Goal: Task Accomplishment & Management: Use online tool/utility

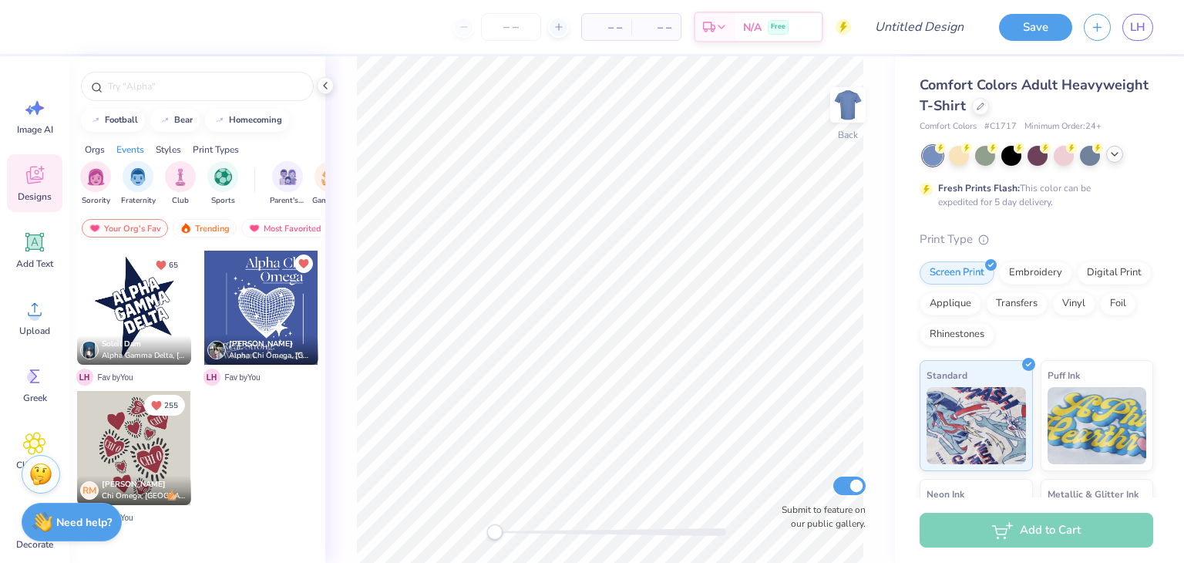
click at [1113, 154] on polyline at bounding box center [1115, 154] width 6 height 3
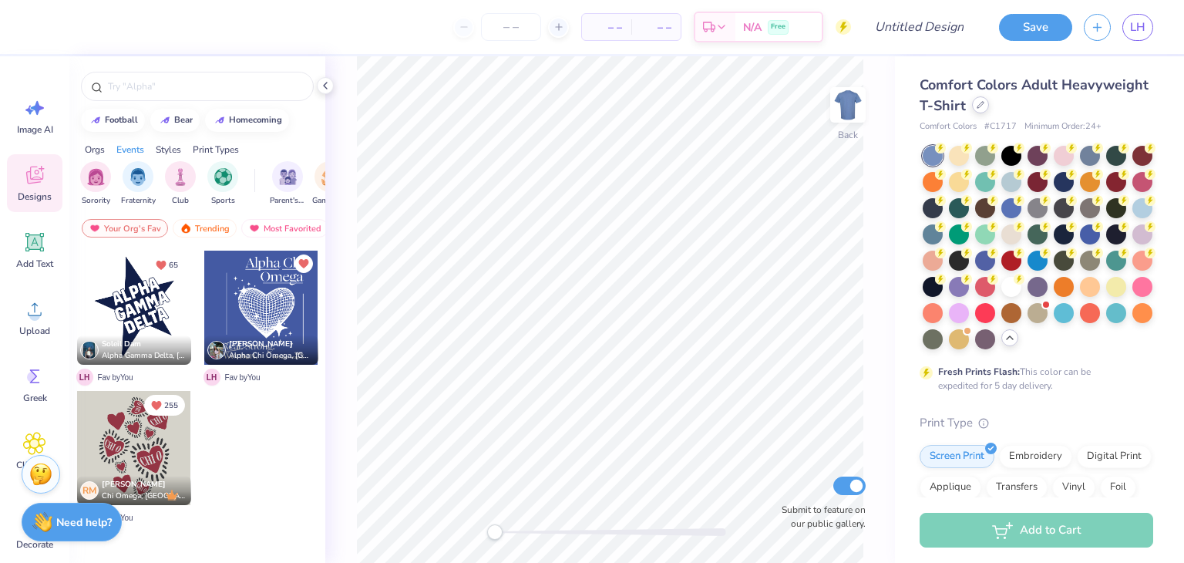
click at [985, 102] on icon at bounding box center [981, 105] width 8 height 8
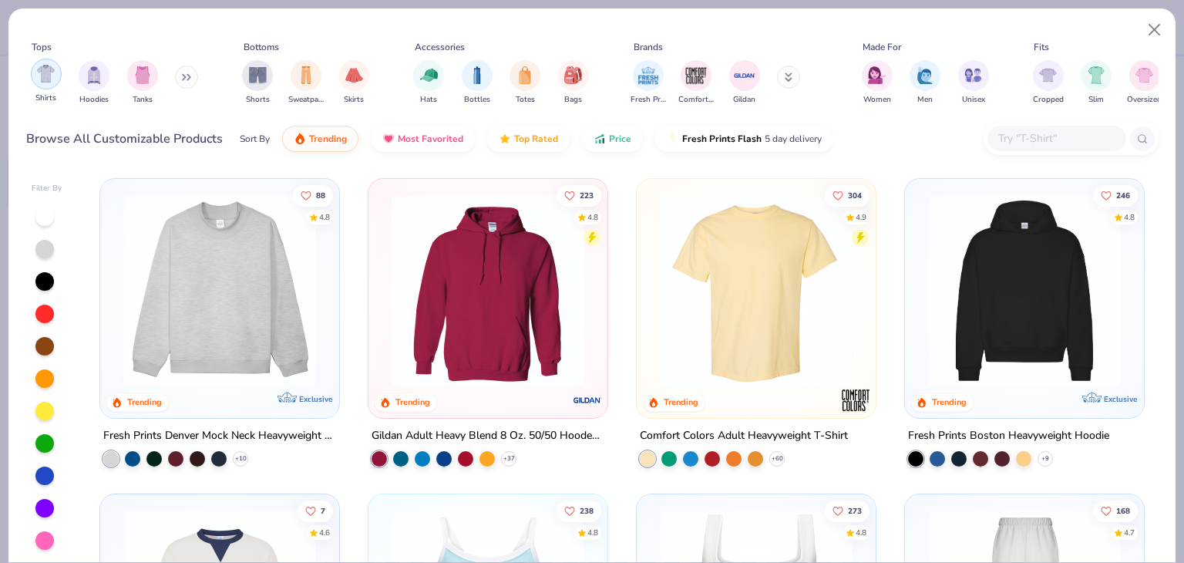
click at [59, 80] on div "filter for Shirts" at bounding box center [46, 74] width 31 height 31
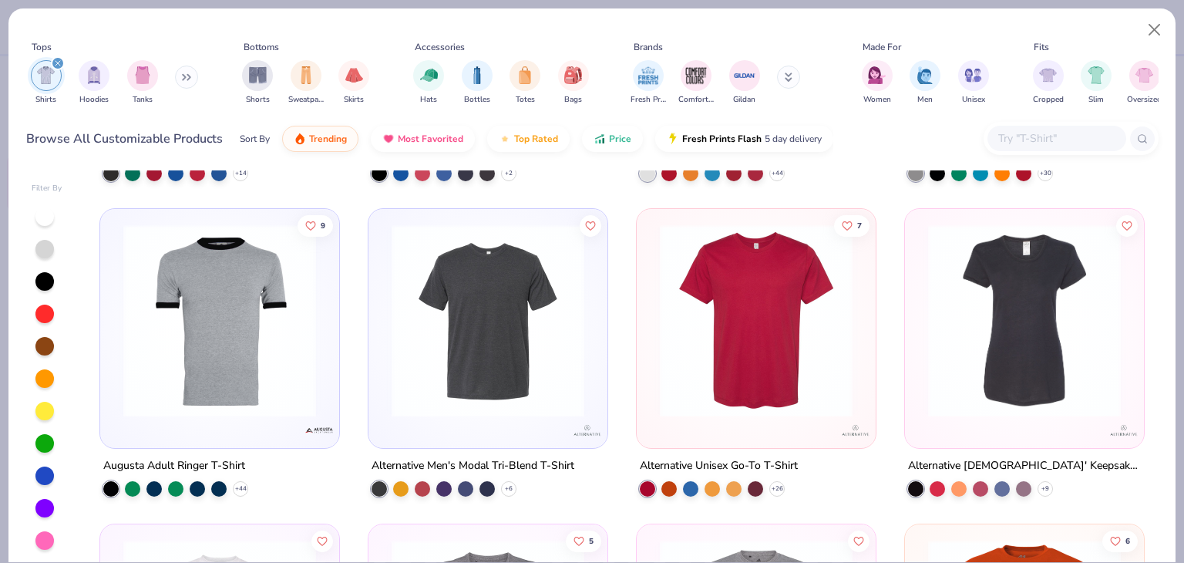
scroll to position [15399, 0]
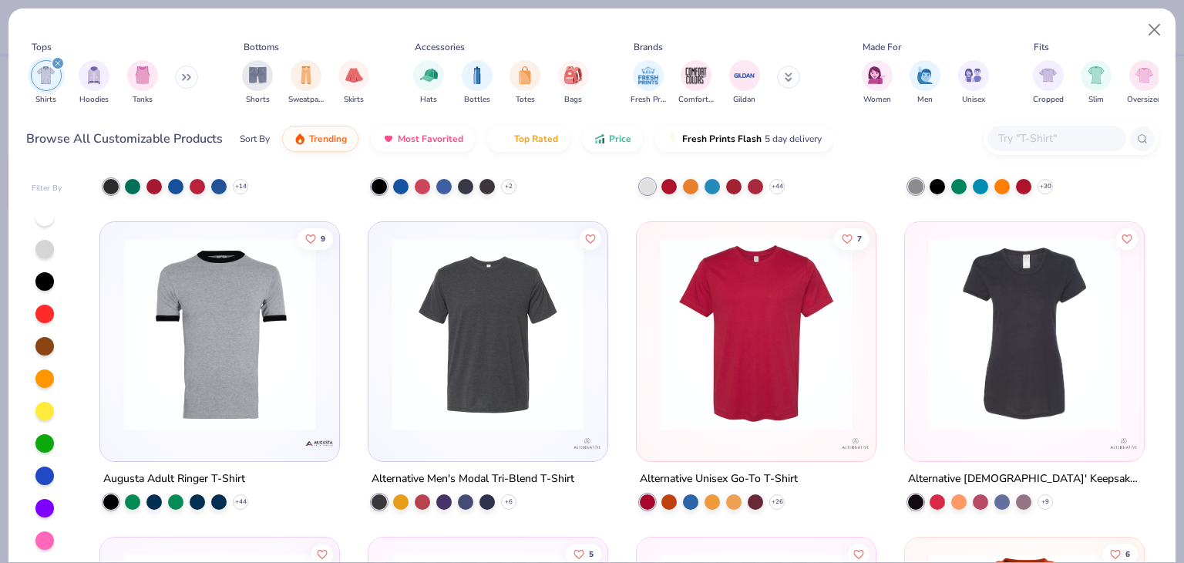
click at [1030, 137] on input "text" at bounding box center [1056, 139] width 119 height 18
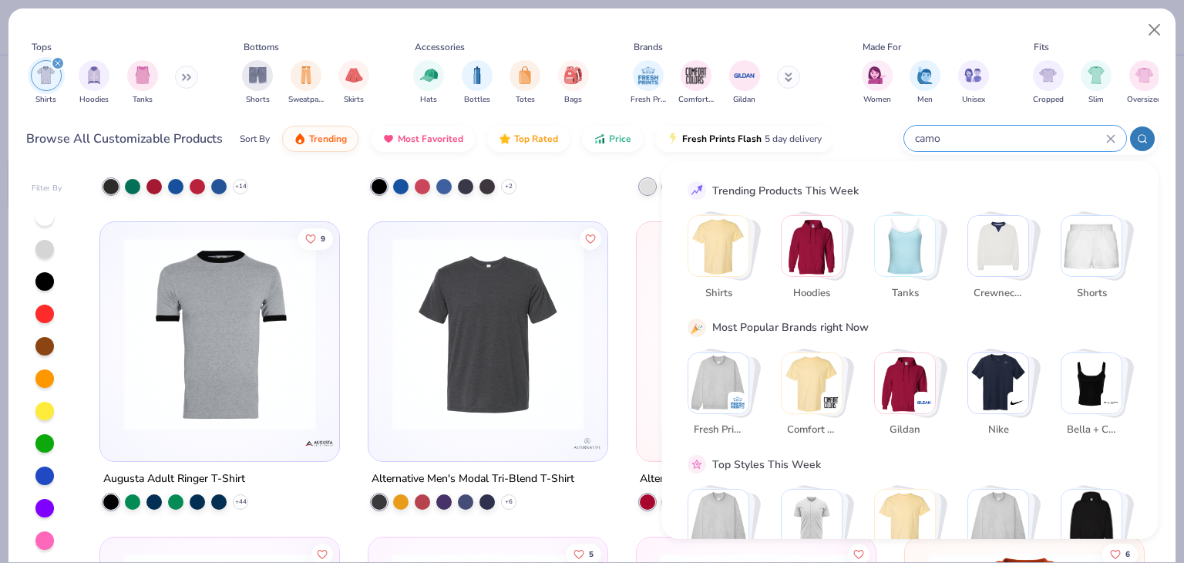
type input "camo"
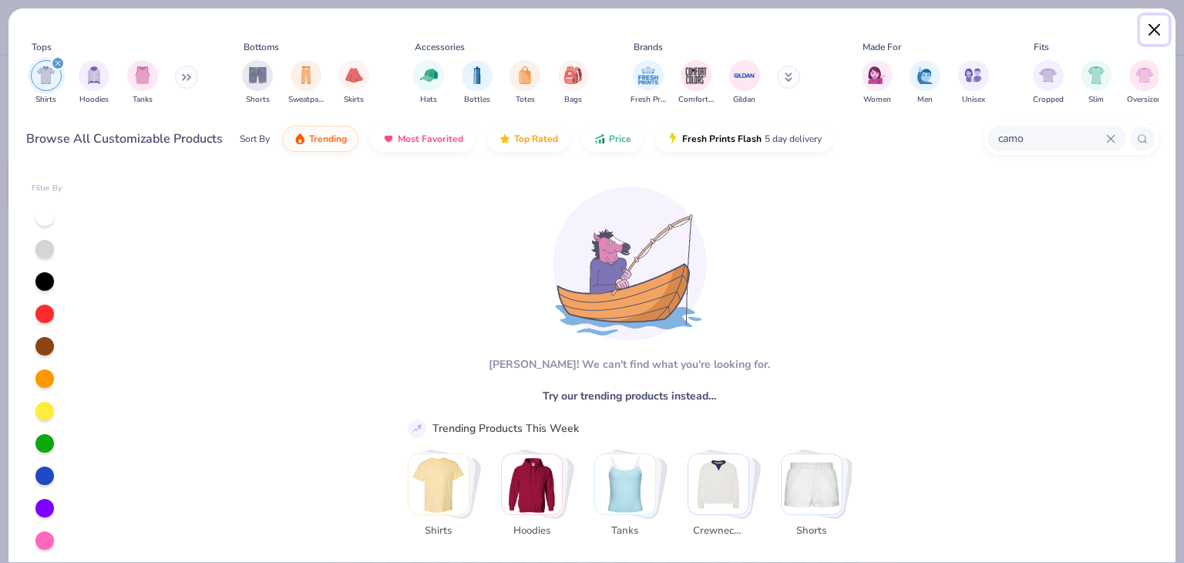
click at [1154, 31] on button "Close" at bounding box center [1154, 29] width 29 height 29
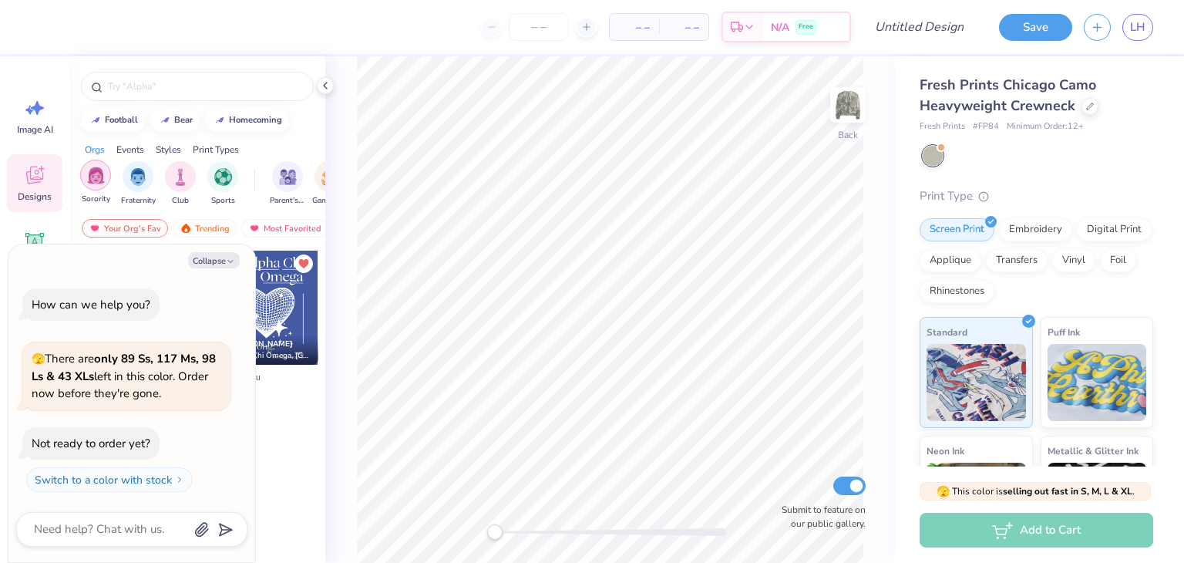
click at [94, 179] on img "filter for Sorority" at bounding box center [96, 176] width 18 height 18
click at [203, 260] on button "Collapse" at bounding box center [214, 260] width 52 height 16
type textarea "x"
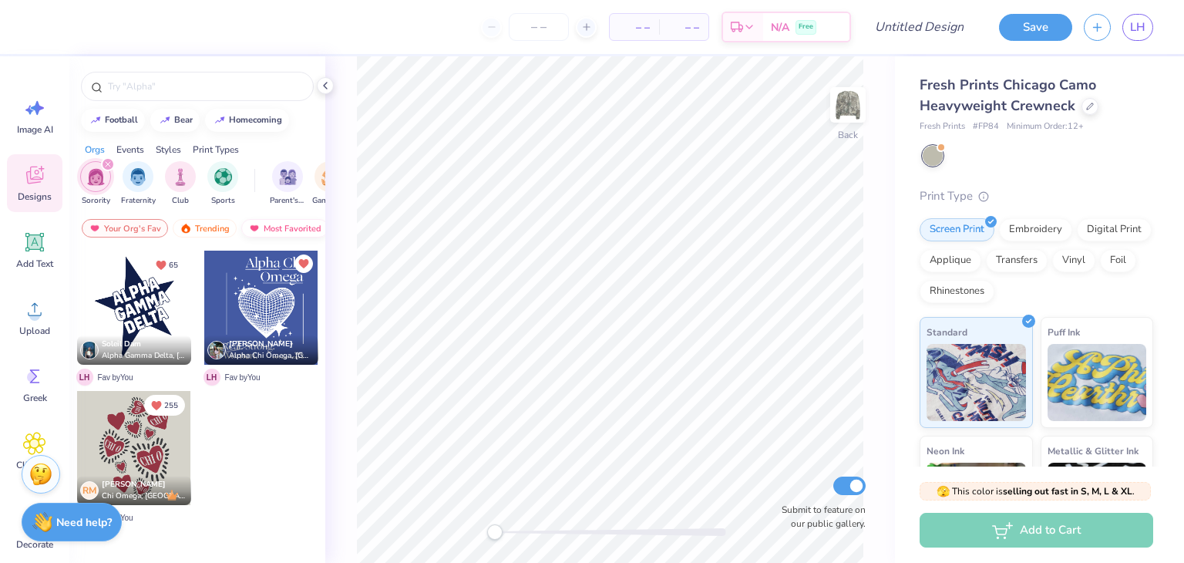
click at [264, 223] on div "Most Favorited" at bounding box center [284, 228] width 87 height 19
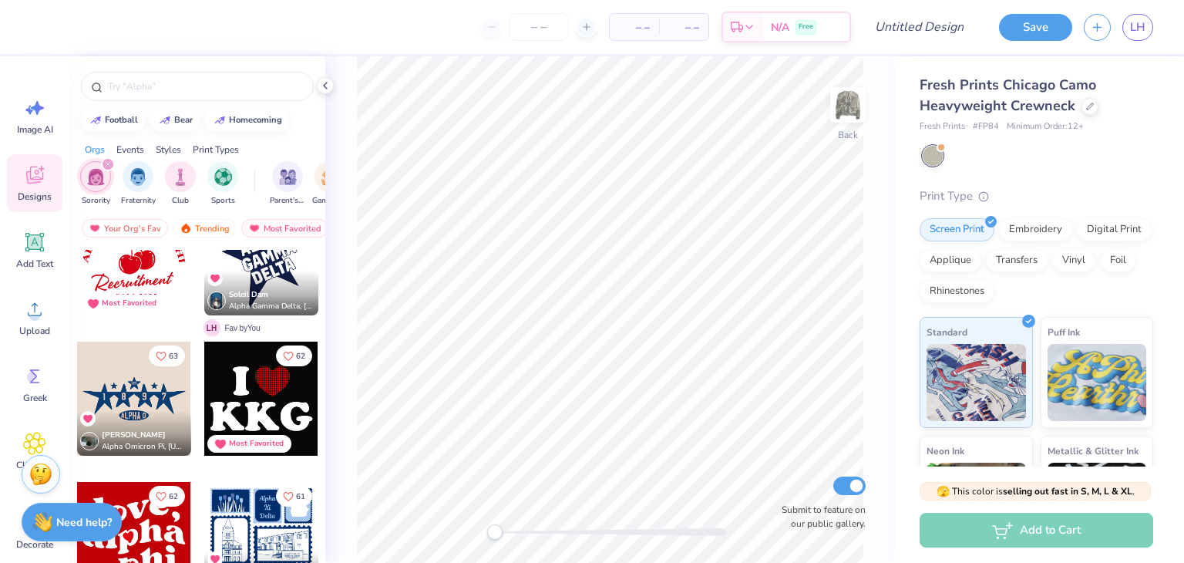
scroll to position [4116, 0]
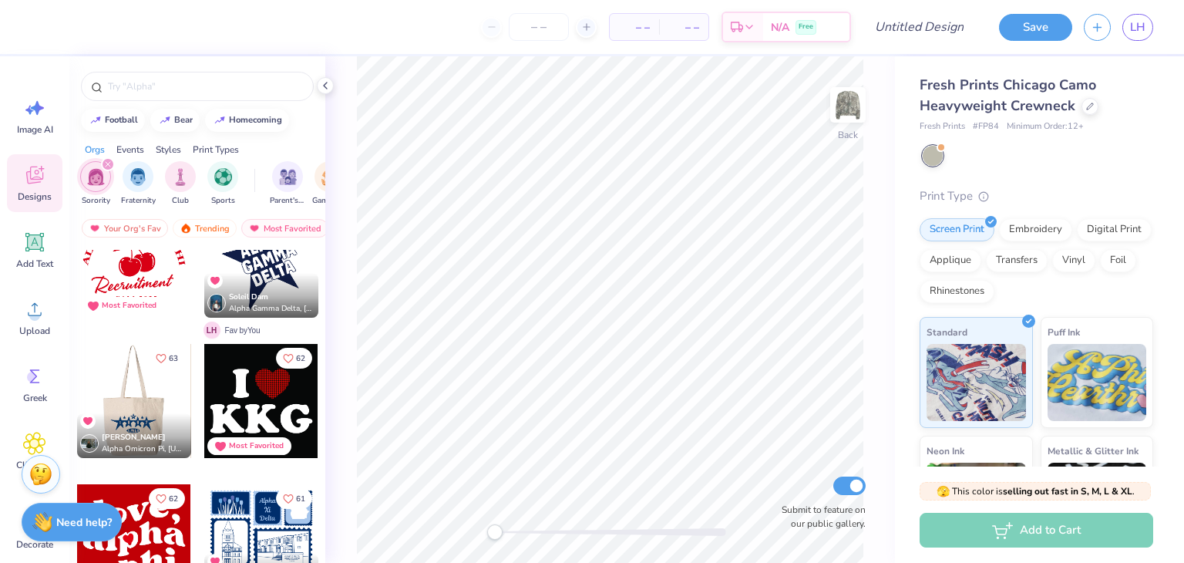
click at [157, 406] on div at bounding box center [133, 401] width 114 height 114
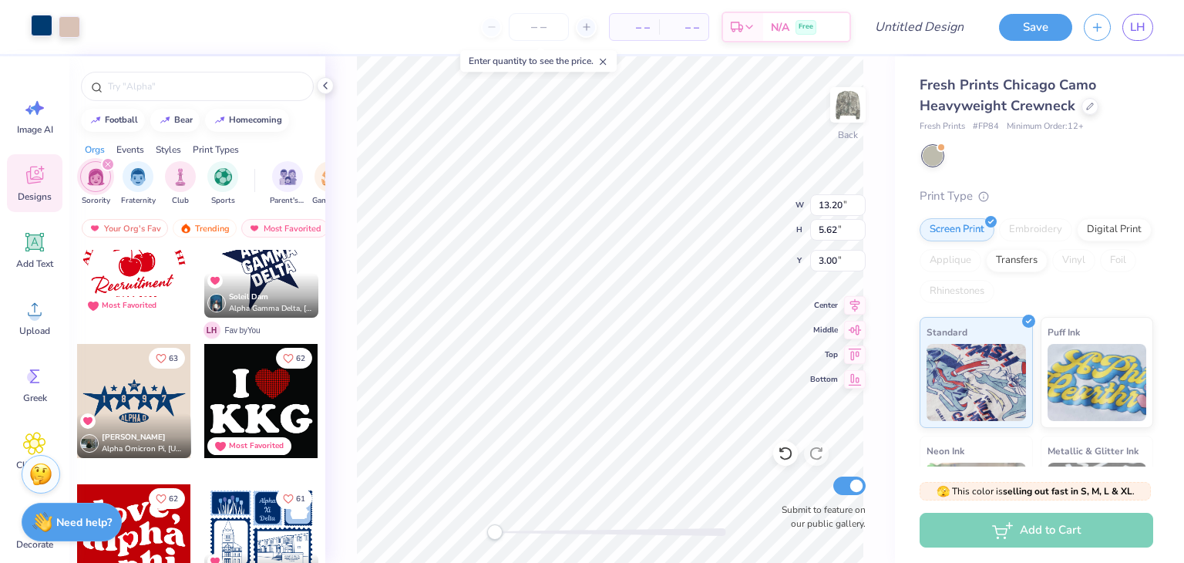
click at [34, 27] on div at bounding box center [42, 26] width 22 height 22
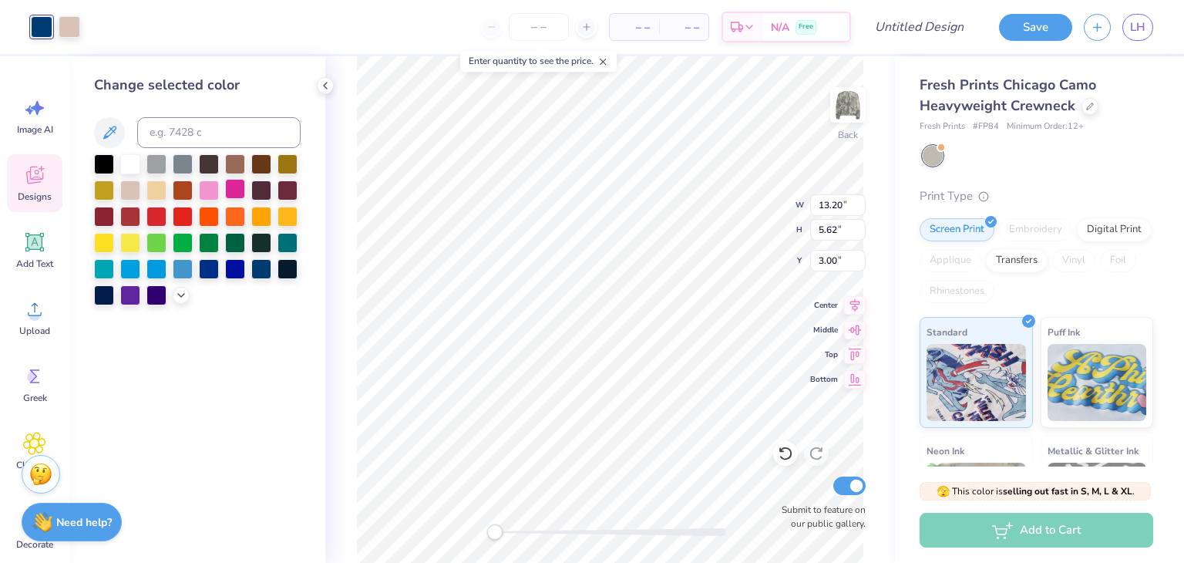
click at [239, 192] on div at bounding box center [235, 189] width 20 height 20
click at [101, 161] on div at bounding box center [104, 163] width 20 height 20
click at [213, 165] on div at bounding box center [209, 163] width 20 height 20
click at [231, 165] on div at bounding box center [235, 163] width 20 height 20
click at [262, 164] on div at bounding box center [261, 163] width 20 height 20
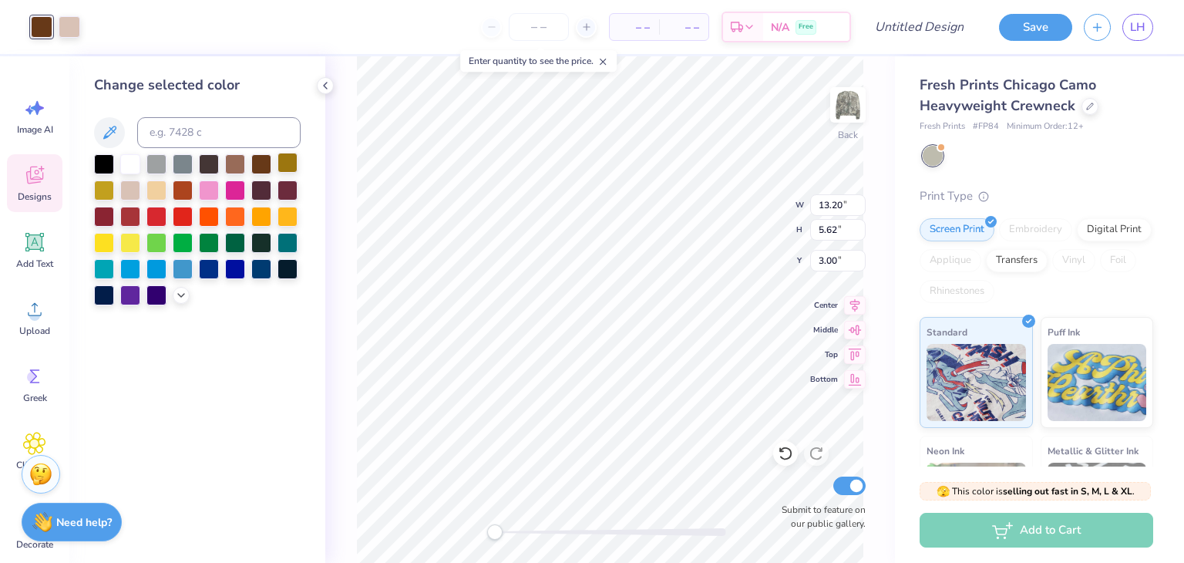
click at [291, 169] on div at bounding box center [288, 163] width 20 height 20
click at [236, 161] on div at bounding box center [235, 163] width 20 height 20
click at [176, 167] on div at bounding box center [183, 163] width 20 height 20
click at [182, 162] on div at bounding box center [183, 163] width 20 height 20
click at [167, 161] on div at bounding box center [156, 163] width 20 height 20
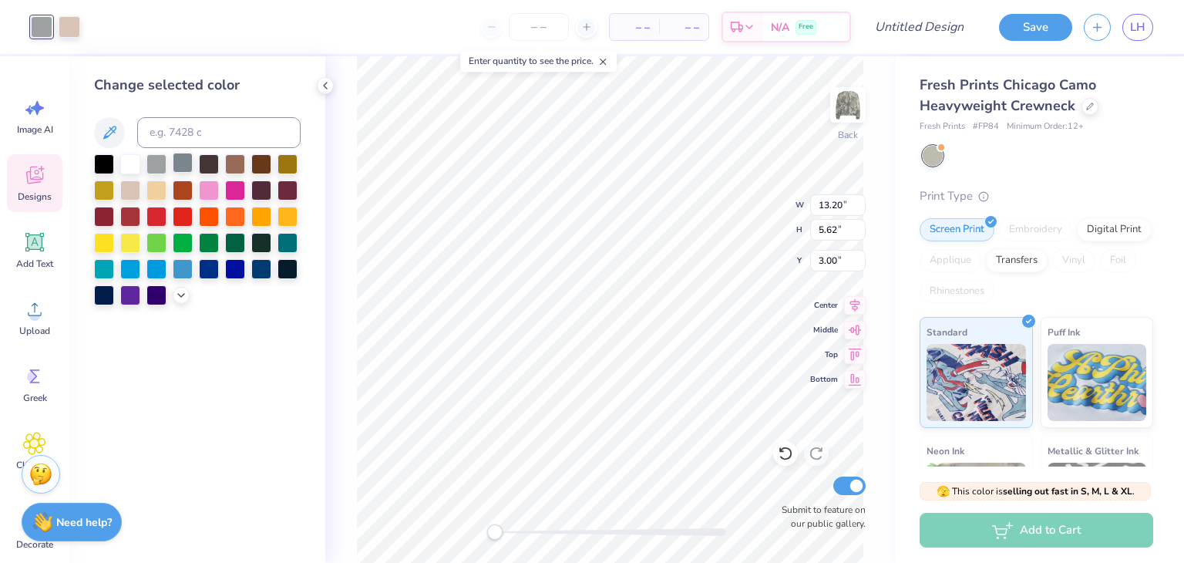
click at [180, 163] on div at bounding box center [183, 163] width 20 height 20
click at [69, 32] on div at bounding box center [70, 26] width 22 height 22
click at [127, 163] on div at bounding box center [130, 163] width 20 height 20
click at [237, 189] on div at bounding box center [235, 189] width 20 height 20
click at [116, 155] on div at bounding box center [197, 229] width 207 height 151
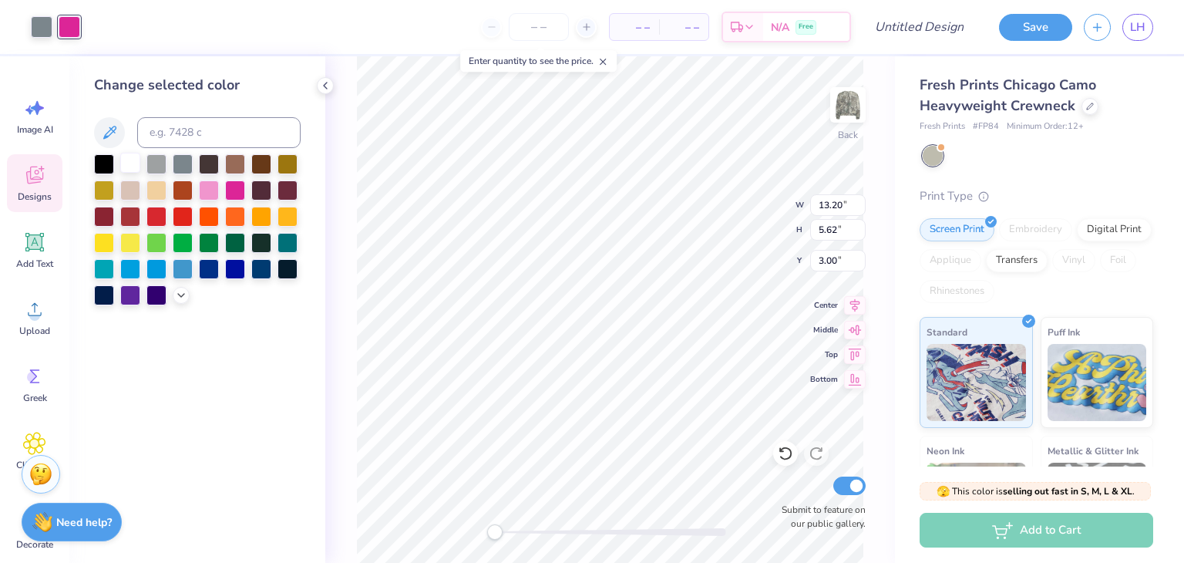
click at [126, 164] on div at bounding box center [130, 163] width 20 height 20
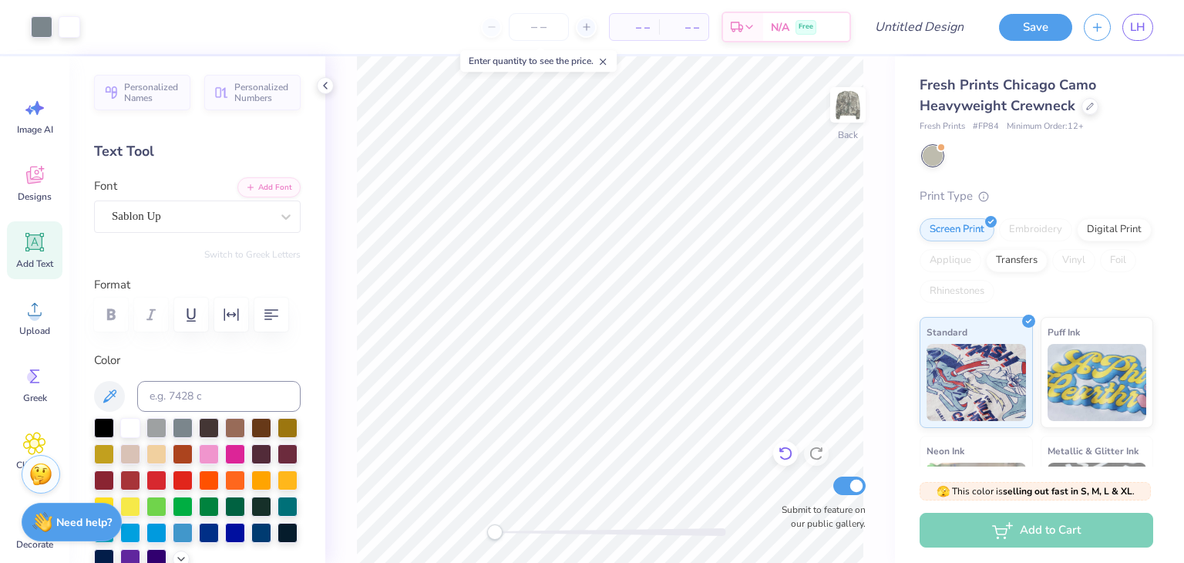
click at [792, 449] on icon at bounding box center [785, 453] width 15 height 15
type input "0.51"
type input "0.93"
type input "5.04"
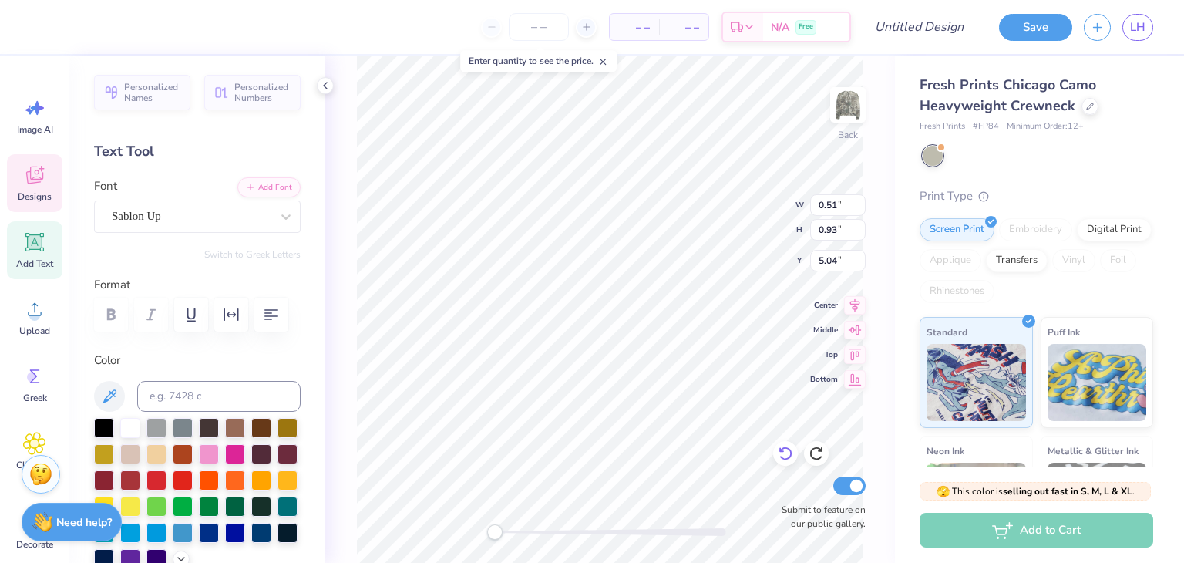
type textarea "9"
type textarea "5"
type input "0.45"
type input "1.01"
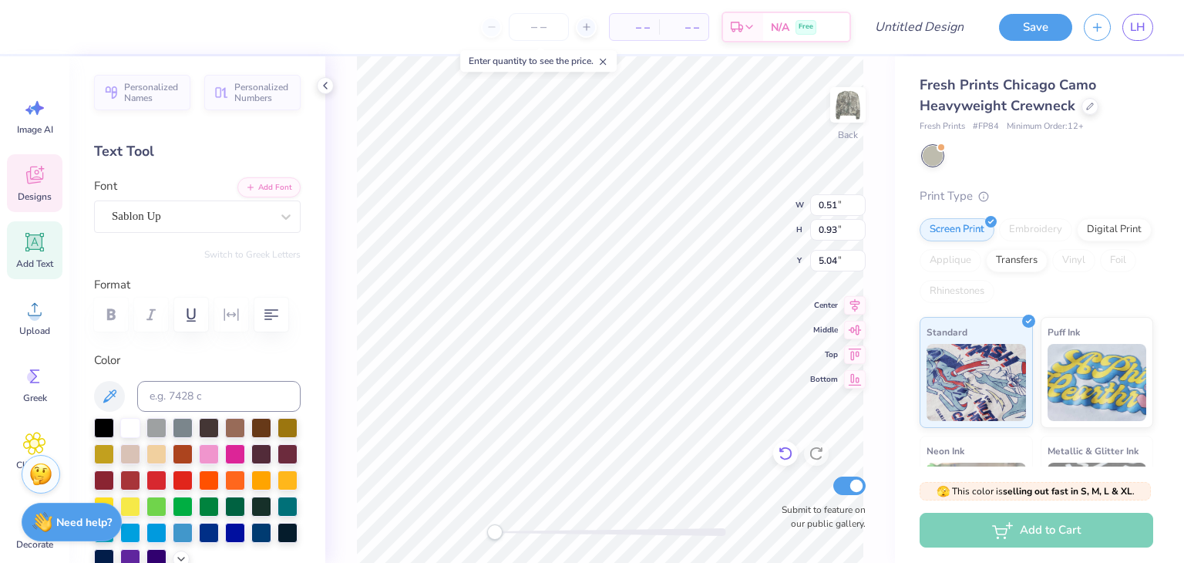
type input "7.49"
type input "13.20"
type input "3.93"
type input "3.84"
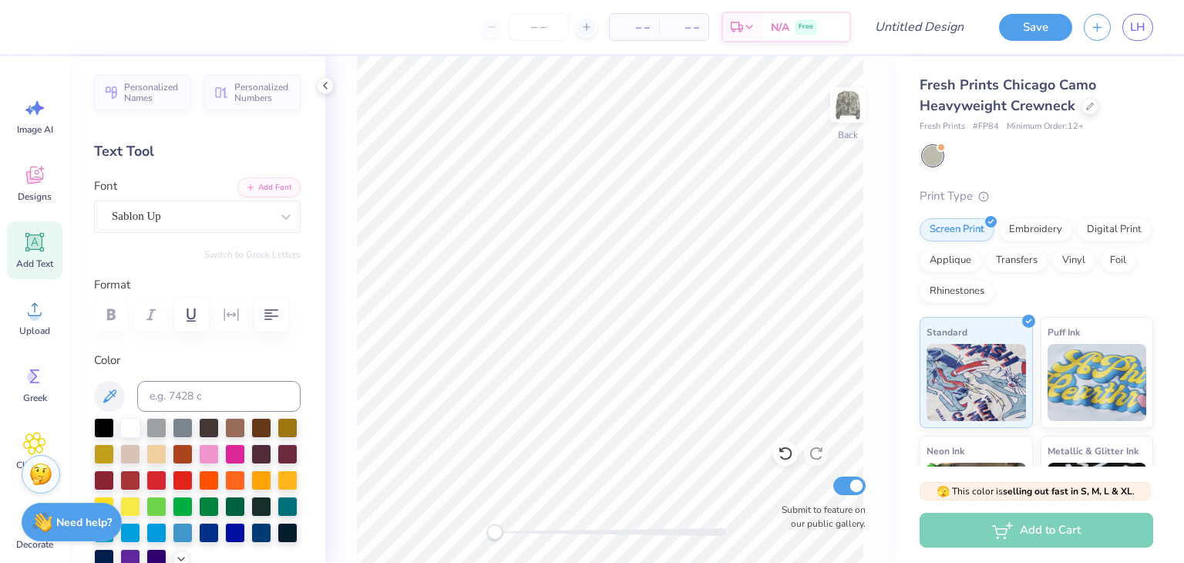
click at [3, 174] on div "Image AI Designs Add Text Upload Greek Clipart & logos Decorate" at bounding box center [34, 309] width 69 height 507
click at [36, 184] on icon at bounding box center [34, 174] width 23 height 23
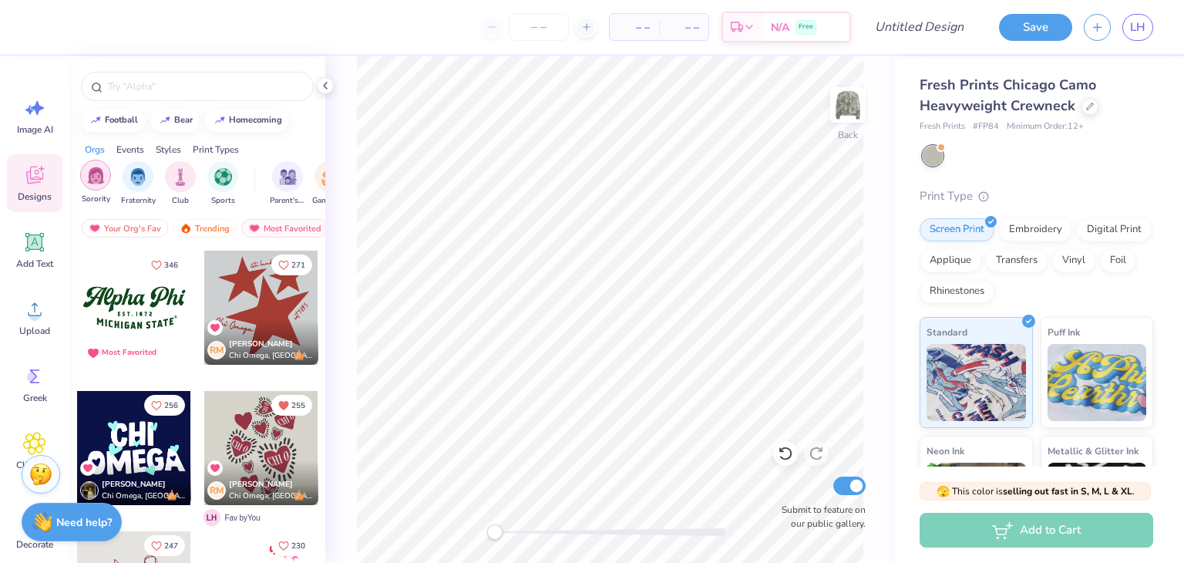
click at [87, 171] on img "filter for Sorority" at bounding box center [96, 176] width 18 height 18
click at [134, 298] on div at bounding box center [134, 308] width 114 height 114
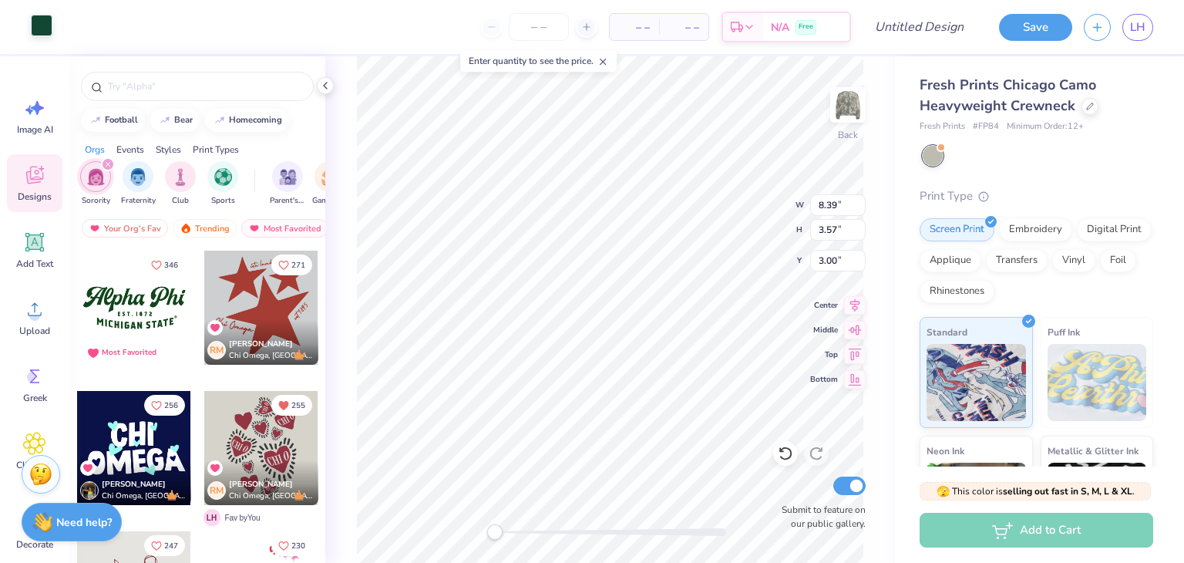
click at [31, 23] on div at bounding box center [42, 26] width 22 height 22
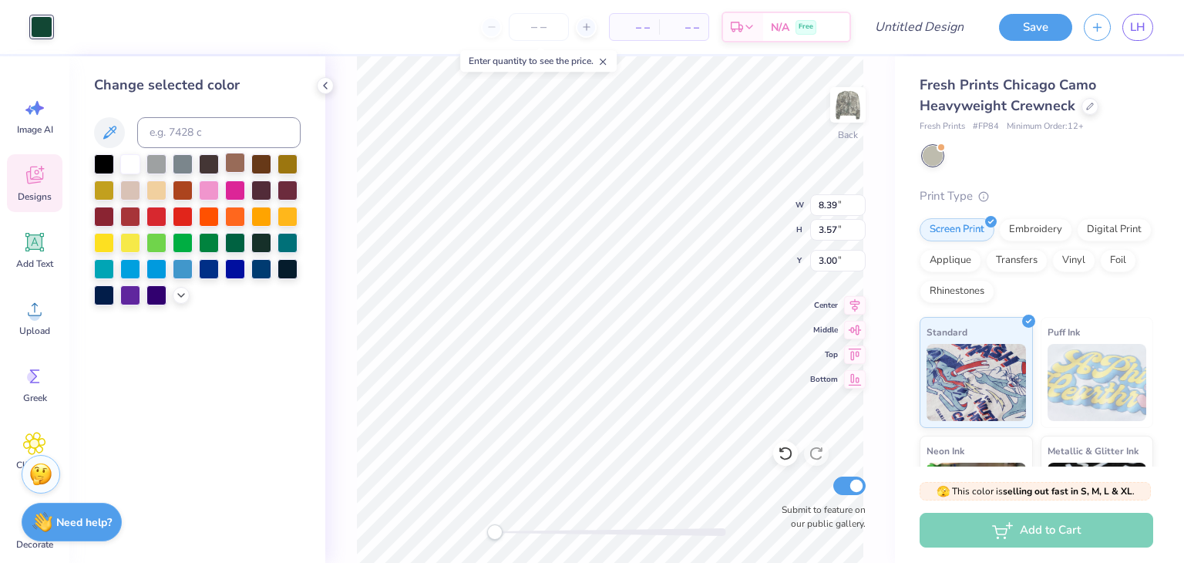
click at [236, 165] on div at bounding box center [235, 163] width 20 height 20
click at [212, 165] on div at bounding box center [209, 163] width 20 height 20
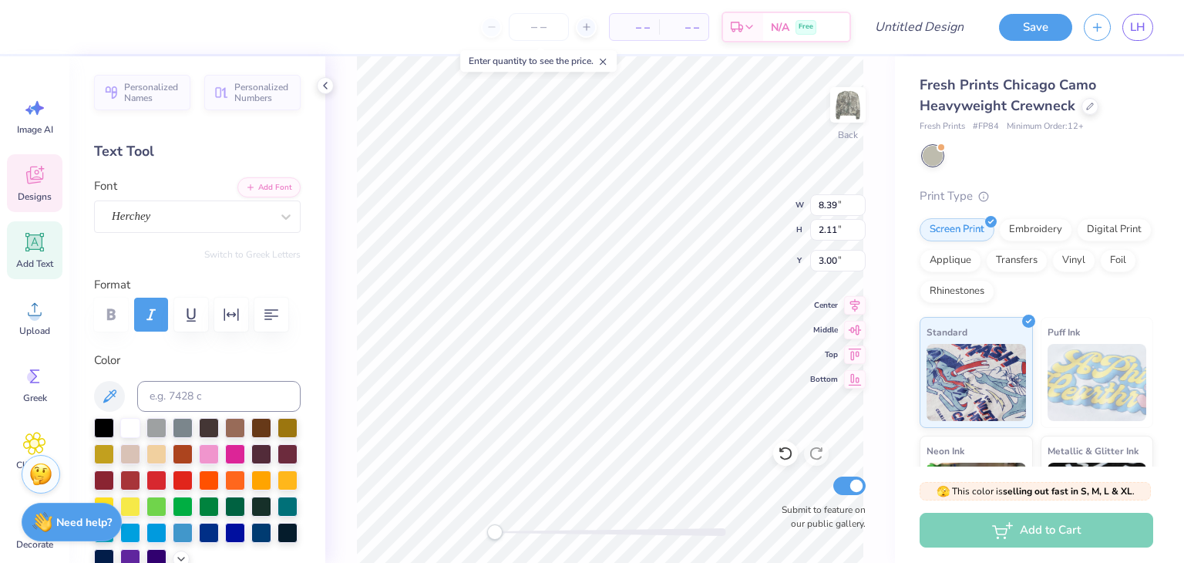
scroll to position [12, 3]
type textarea "Tau Delta"
type input "2.86"
type input "0.35"
type input "5.14"
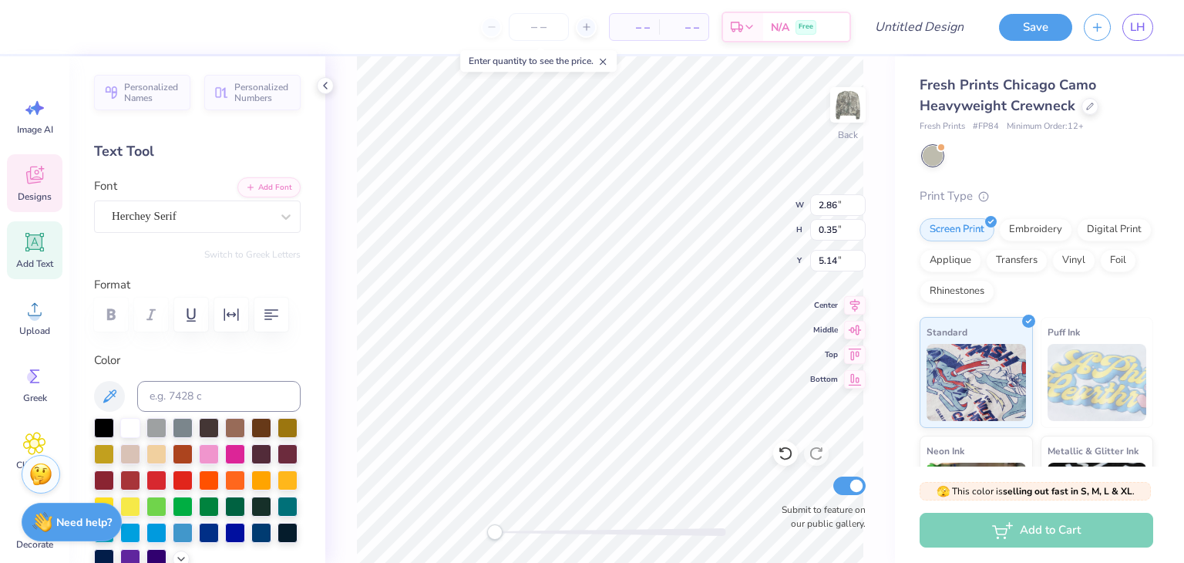
type input "6.41"
type input "0.95"
type input "5.62"
type textarea "E S T . 1 9 5 5"
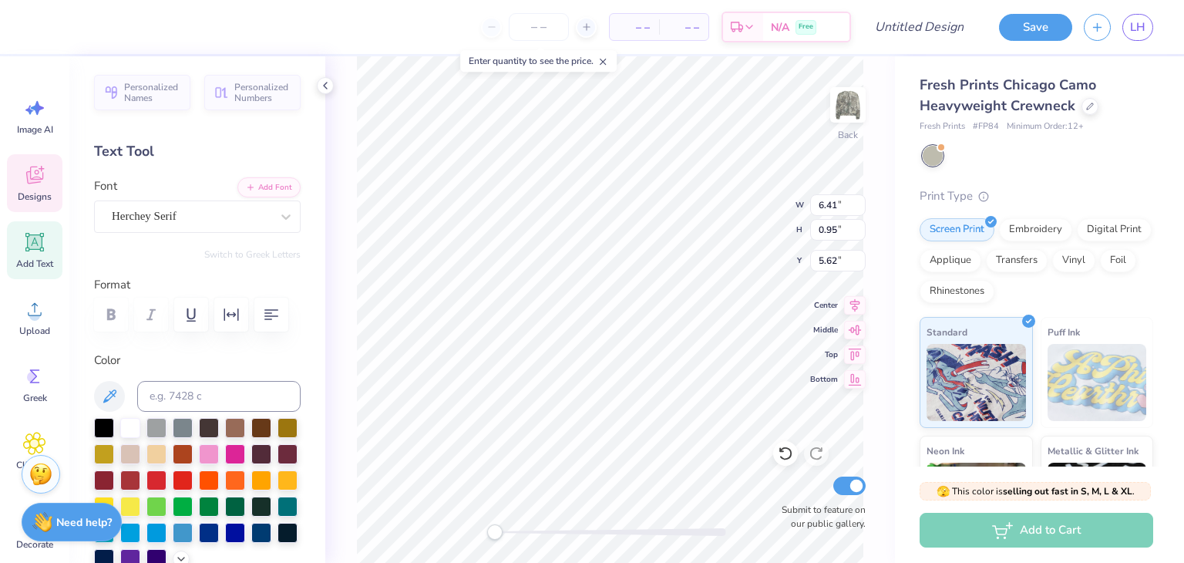
type input "6.41"
type input "0.95"
type input "5.62"
type textarea "M"
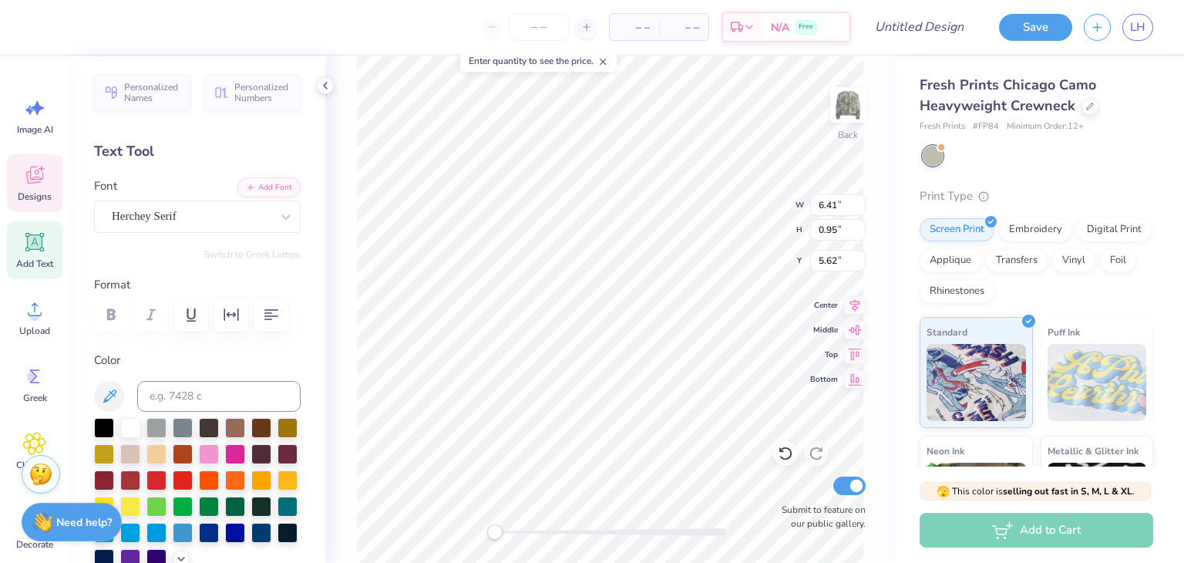
scroll to position [12, 5]
type textarea "Luther college"
type input "7.79"
type input "1.73"
type input "3.03"
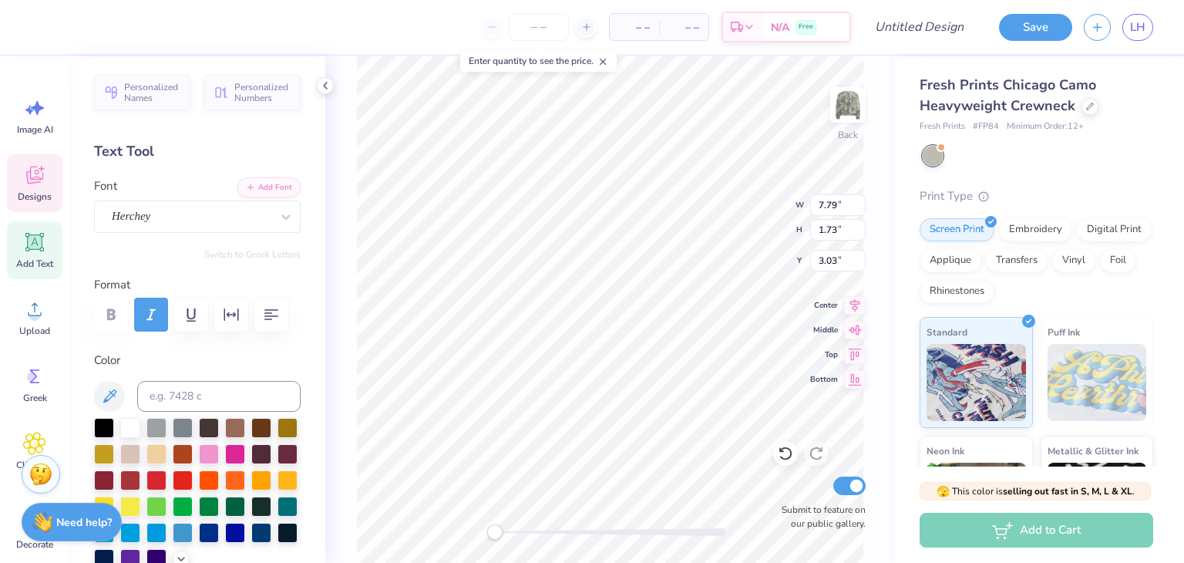
scroll to position [12, 6]
type textarea "Tau Delta Gamma"
type input "7.79"
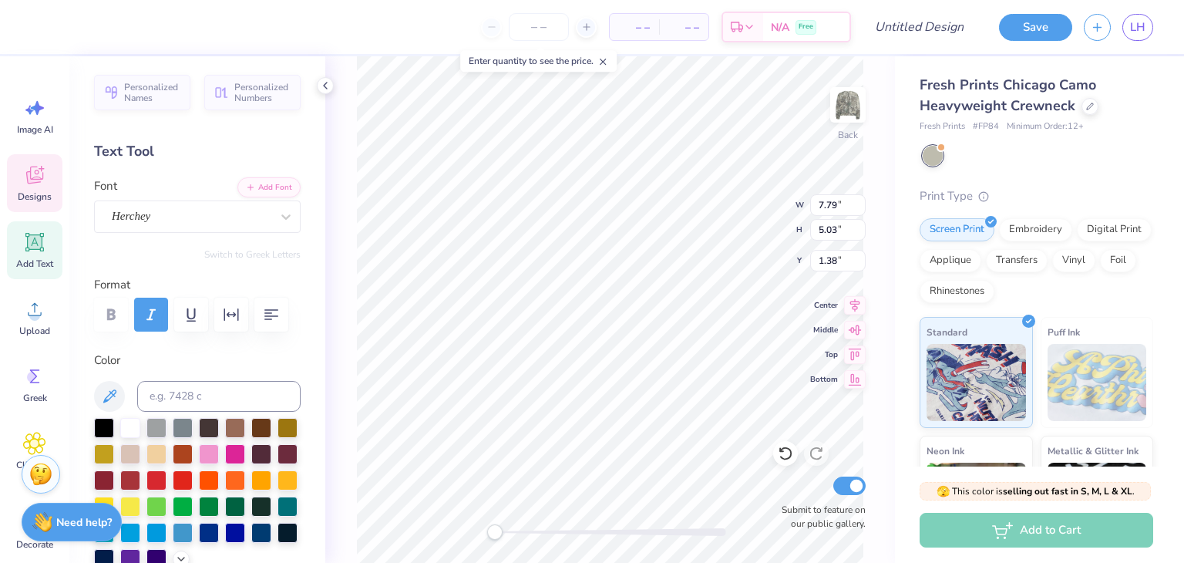
type input "5.03"
type input "1.38"
click at [785, 454] on icon at bounding box center [785, 453] width 15 height 15
type input "14.24"
type input "2.15"
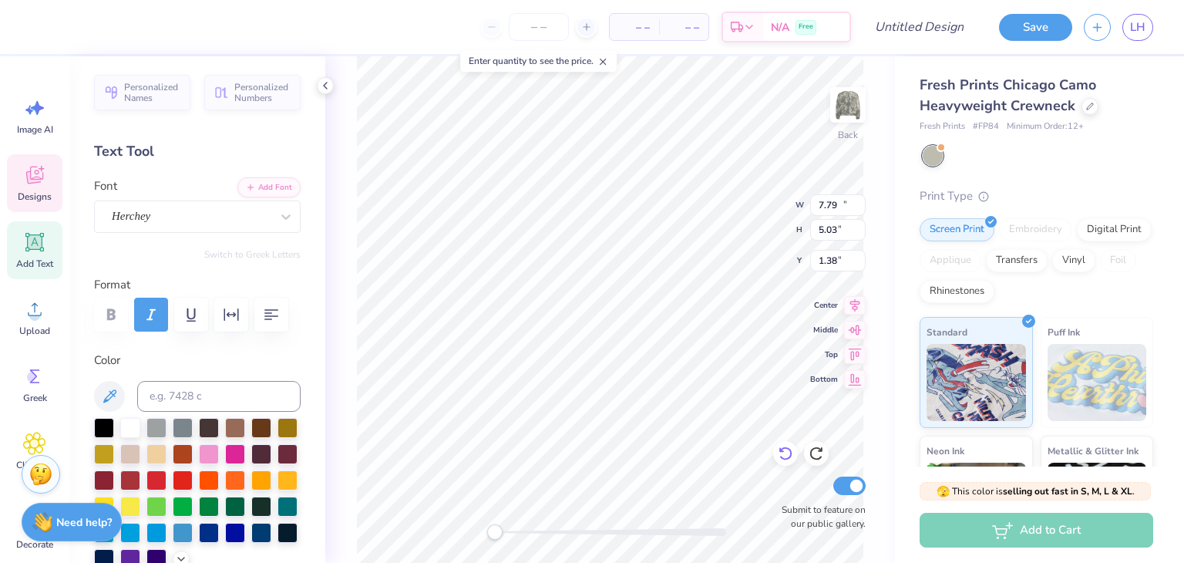
type input "2.82"
type textarea "Tau Delta Gamma"
click at [267, 315] on icon "button" at bounding box center [271, 314] width 19 height 19
click at [236, 313] on icon "button" at bounding box center [231, 314] width 19 height 19
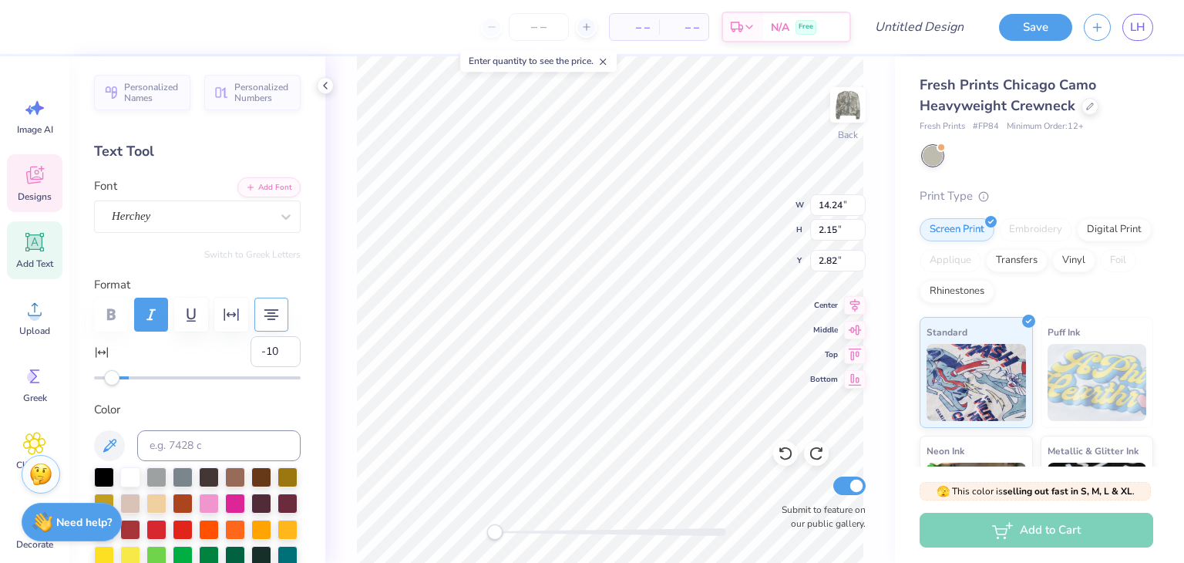
type input "-11"
drag, startPoint x: 130, startPoint y: 379, endPoint x: 109, endPoint y: 381, distance: 20.9
click at [109, 381] on div "Accessibility label" at bounding box center [108, 377] width 15 height 15
click at [785, 461] on div at bounding box center [785, 453] width 25 height 25
type input "0"
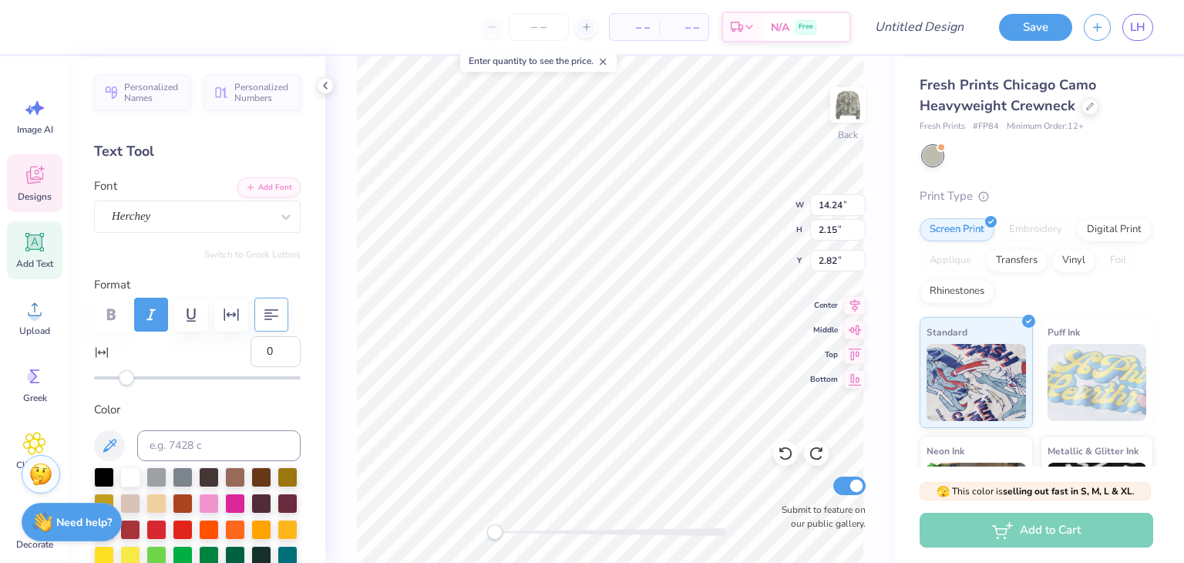
click at [126, 379] on div "Accessibility label" at bounding box center [126, 377] width 15 height 15
click at [273, 310] on icon "button" at bounding box center [271, 314] width 19 height 19
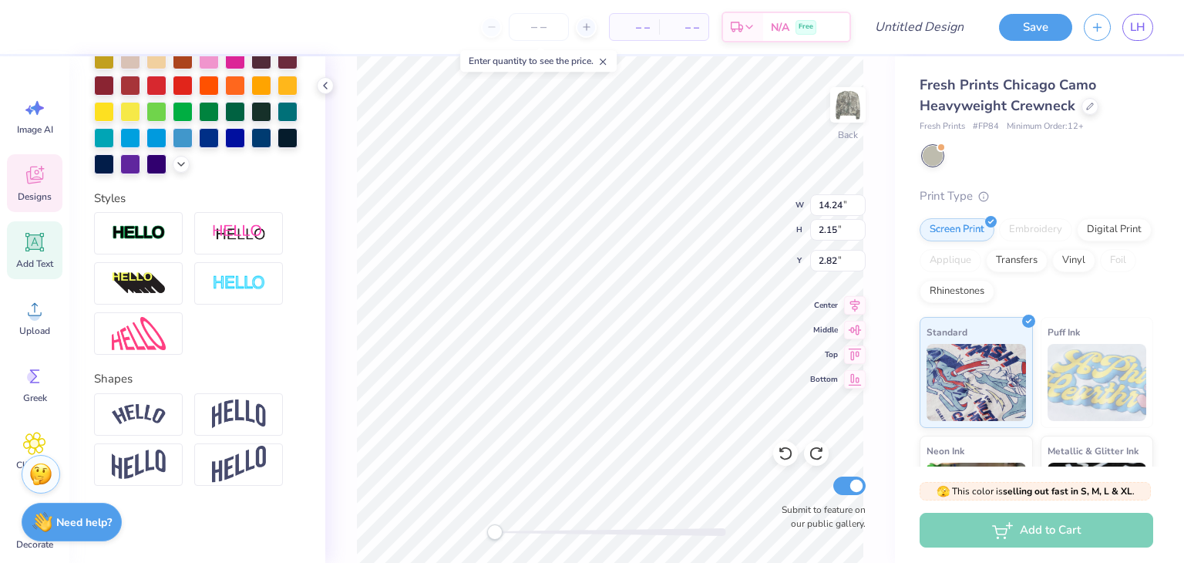
scroll to position [0, 0]
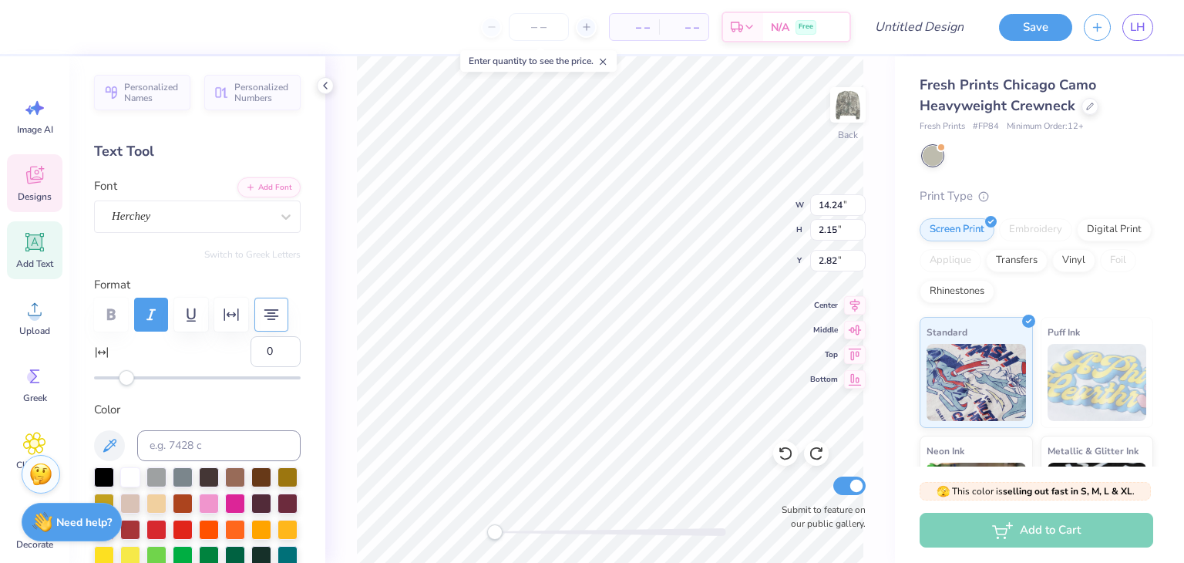
type textarea "Tau Delta Gamma"
type textarea "Tau DeltaGamma"
click at [350, 134] on div "Back W 14.24 14.24 " H 2.15 2.15 " Y 2.82 2.82 " Center Middle Top Bottom Submi…" at bounding box center [610, 309] width 570 height 507
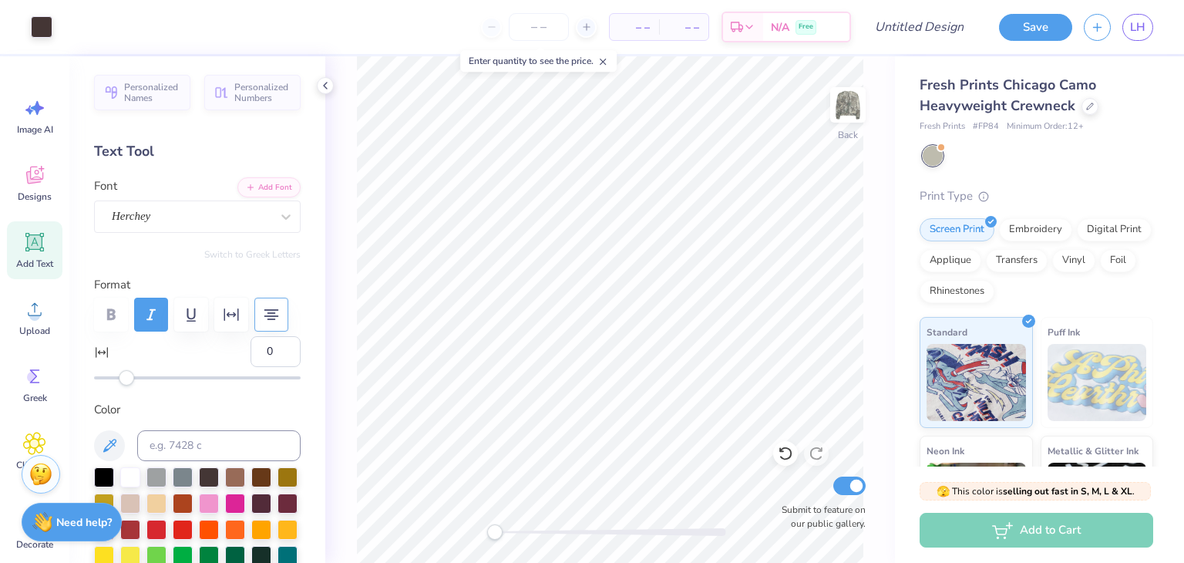
click at [27, 31] on div "Art colors" at bounding box center [26, 27] width 52 height 54
click at [39, 28] on div at bounding box center [42, 26] width 22 height 22
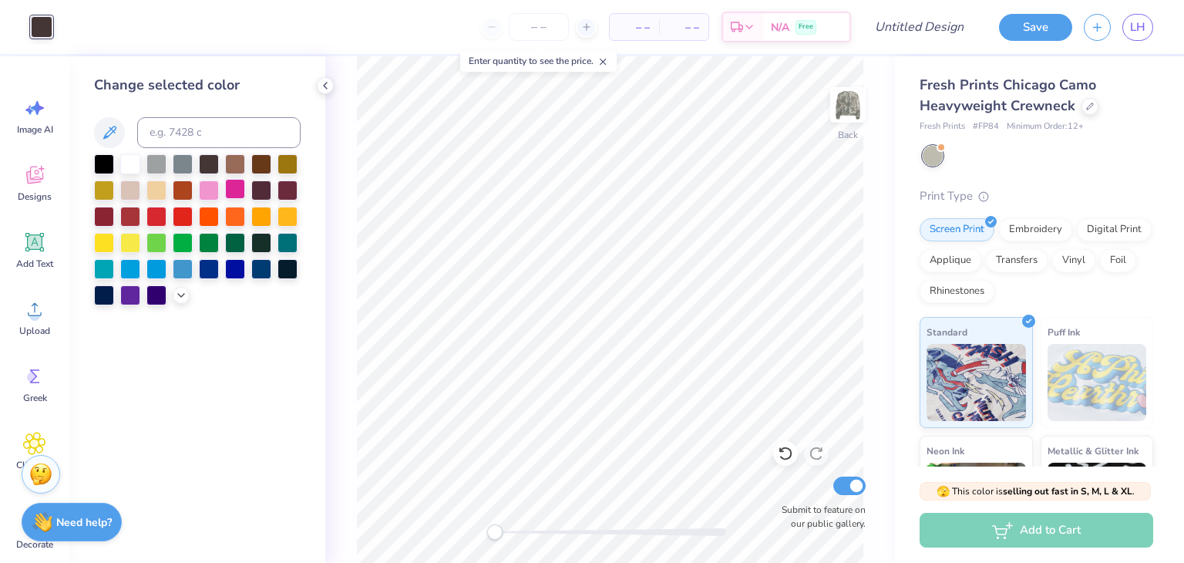
click at [232, 191] on div at bounding box center [235, 189] width 20 height 20
click at [210, 165] on div at bounding box center [209, 163] width 20 height 20
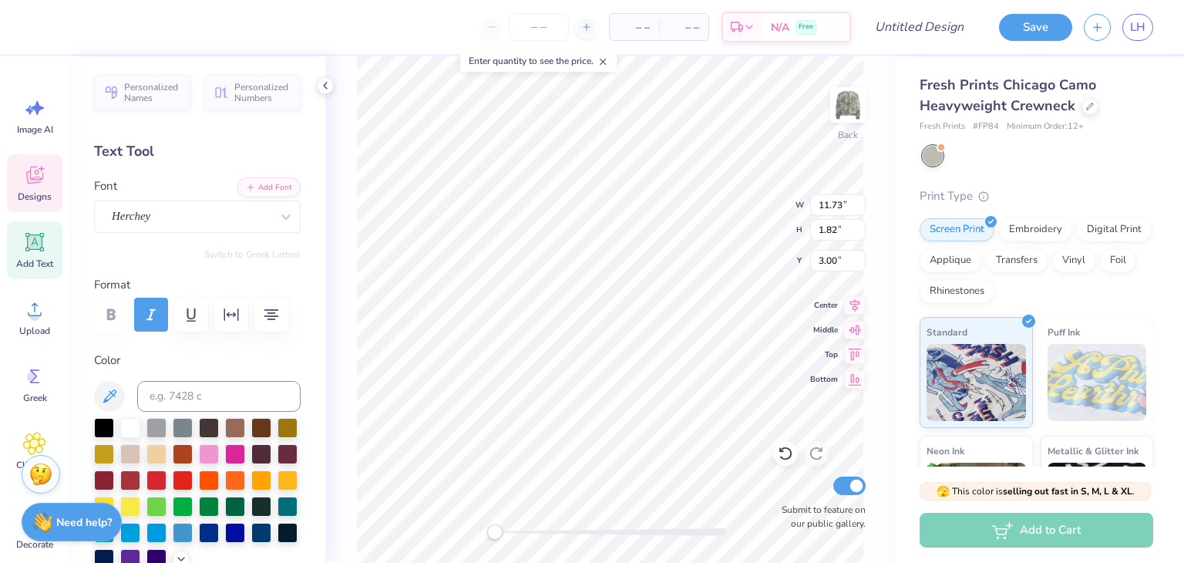
scroll to position [419, 0]
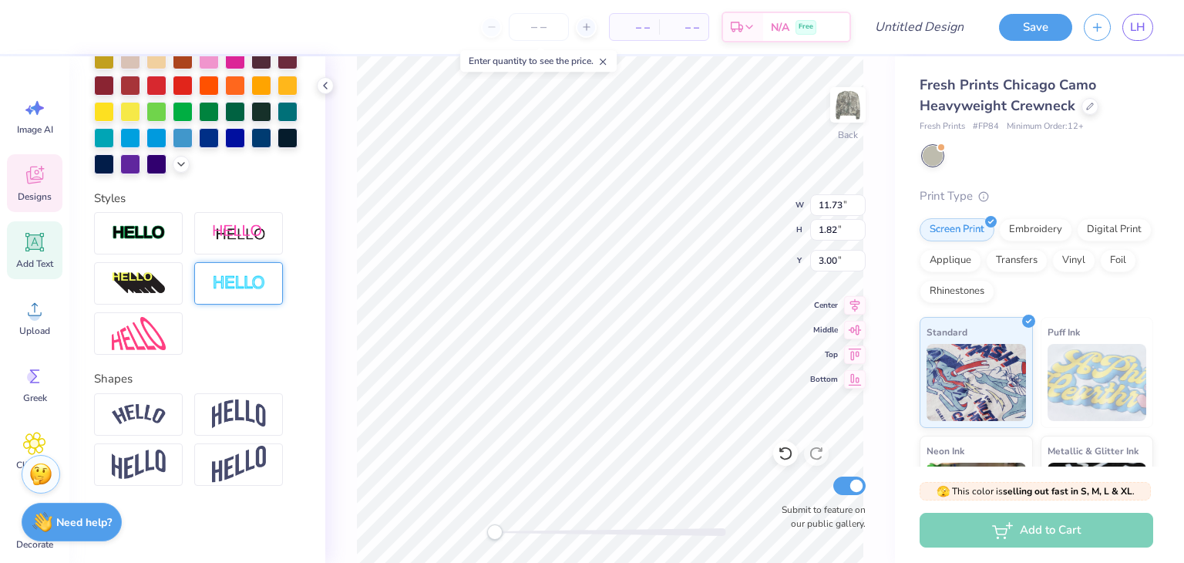
click at [236, 291] on img at bounding box center [239, 283] width 54 height 18
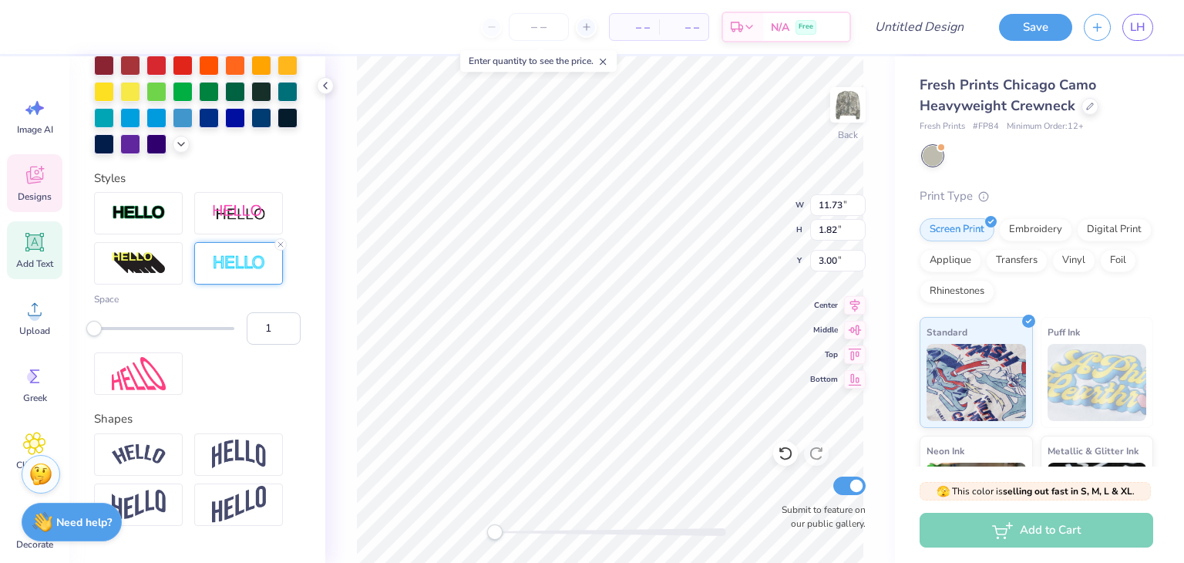
scroll to position [421, 0]
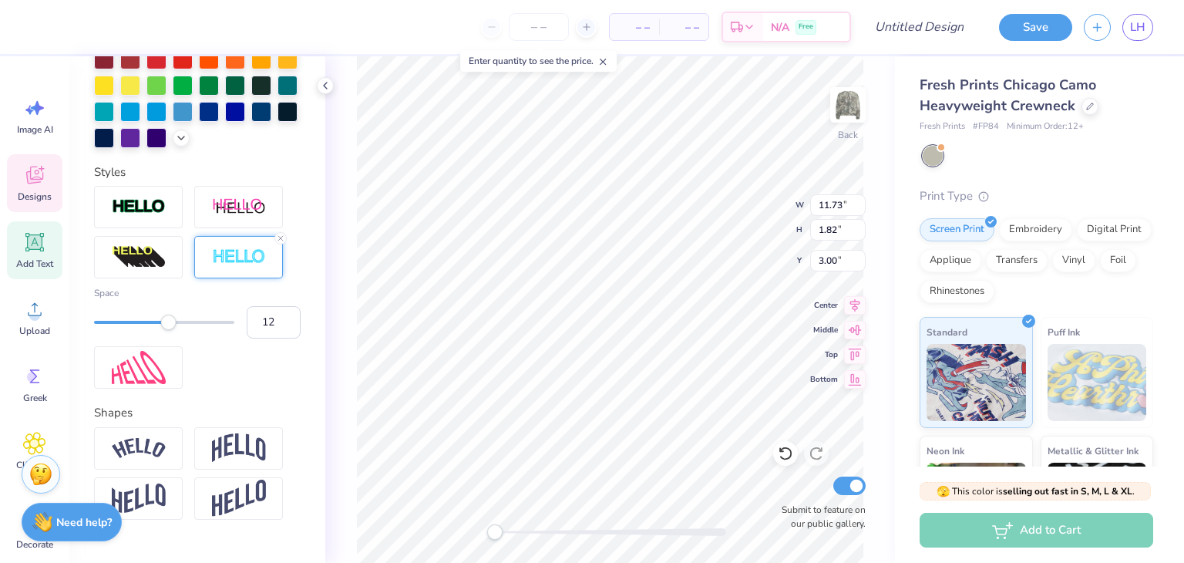
type input "13"
drag, startPoint x: 97, startPoint y: 348, endPoint x: 177, endPoint y: 354, distance: 79.6
click at [177, 330] on div "Accessibility label" at bounding box center [168, 322] width 15 height 15
type input "6"
drag, startPoint x: 177, startPoint y: 354, endPoint x: 130, endPoint y: 351, distance: 46.4
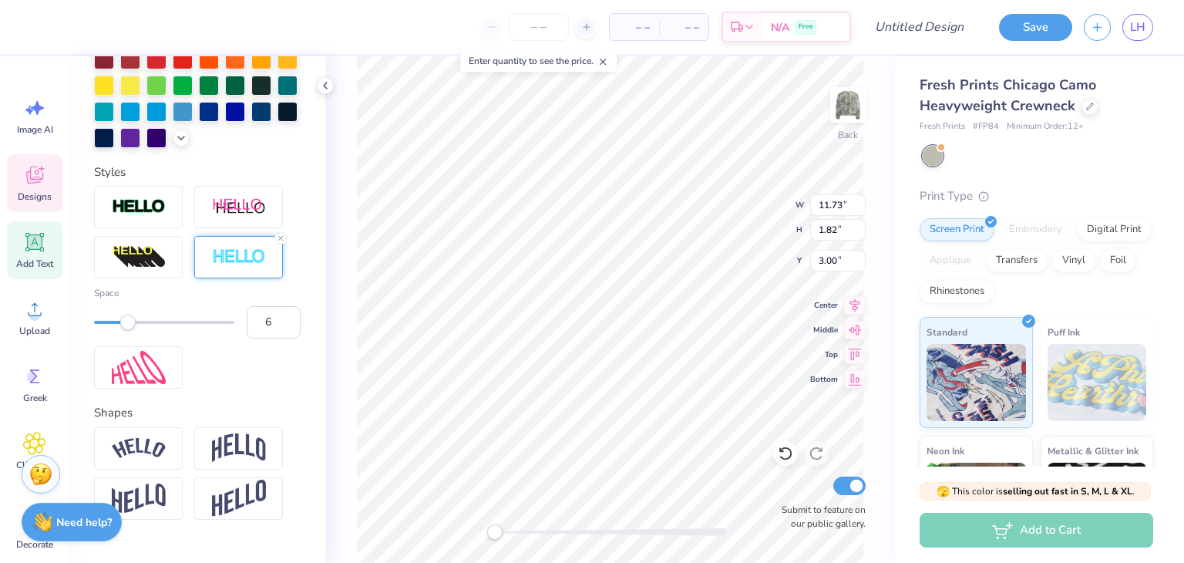
click at [130, 330] on div "Accessibility label" at bounding box center [127, 322] width 15 height 15
type input "4"
drag, startPoint x: 130, startPoint y: 351, endPoint x: 111, endPoint y: 349, distance: 19.3
click at [111, 330] on div "Accessibility label" at bounding box center [113, 322] width 15 height 15
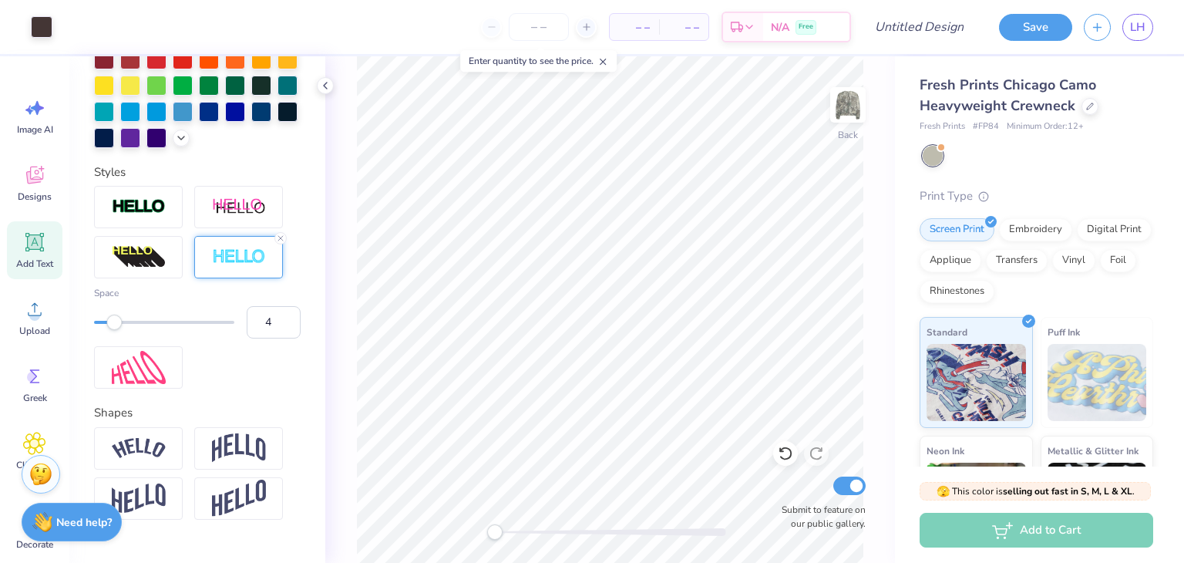
type input "3"
click at [109, 330] on div "Accessibility label" at bounding box center [107, 322] width 15 height 15
click at [341, 224] on div "Back Submit to feature on our public gallery." at bounding box center [610, 309] width 570 height 507
click at [244, 266] on img at bounding box center [239, 257] width 54 height 18
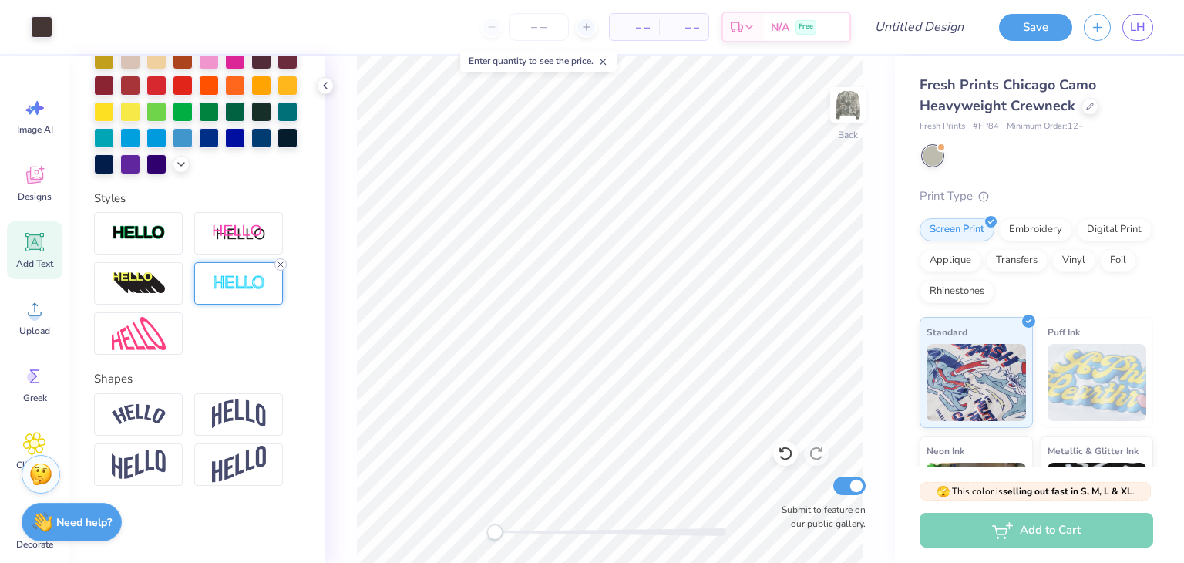
click at [280, 260] on icon at bounding box center [280, 264] width 9 height 9
click at [168, 227] on div at bounding box center [138, 233] width 89 height 42
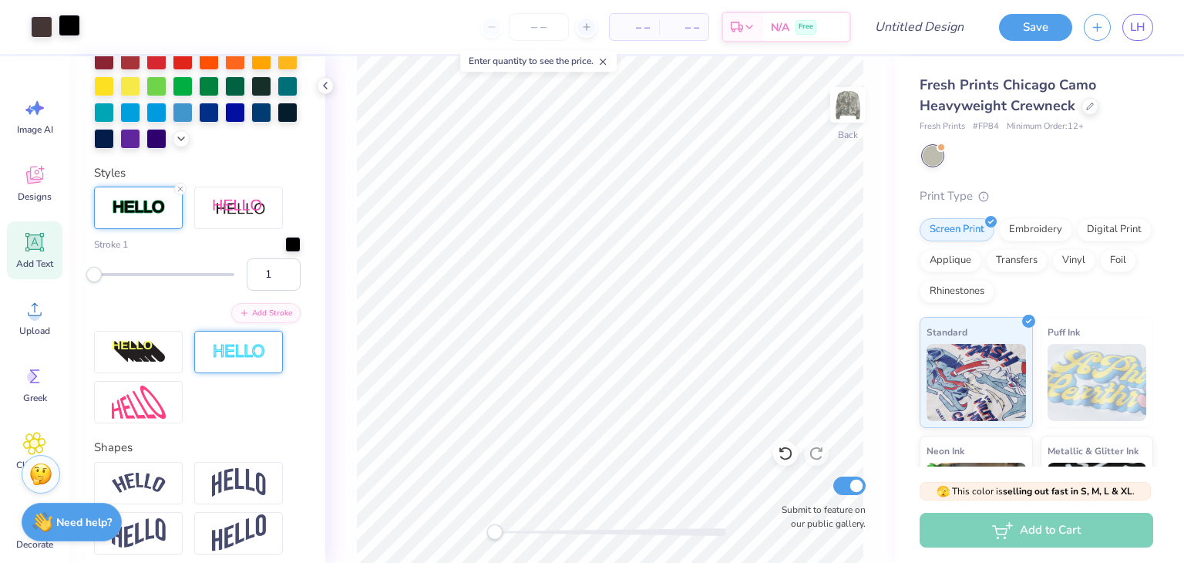
click at [79, 33] on div at bounding box center [70, 26] width 22 height 22
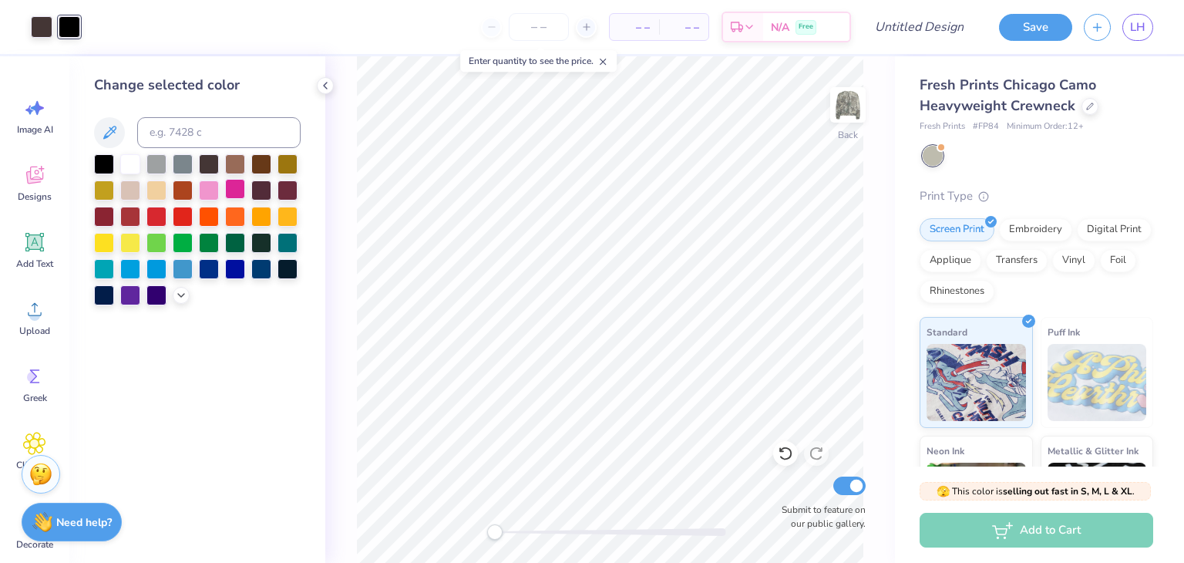
click at [234, 190] on div at bounding box center [235, 189] width 20 height 20
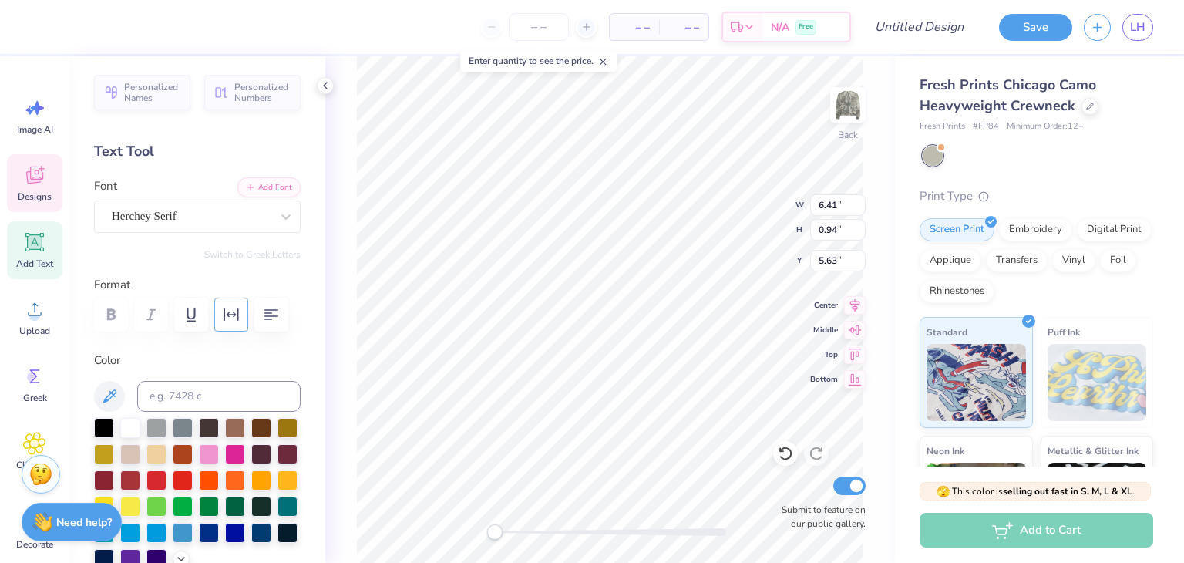
scroll to position [419, 0]
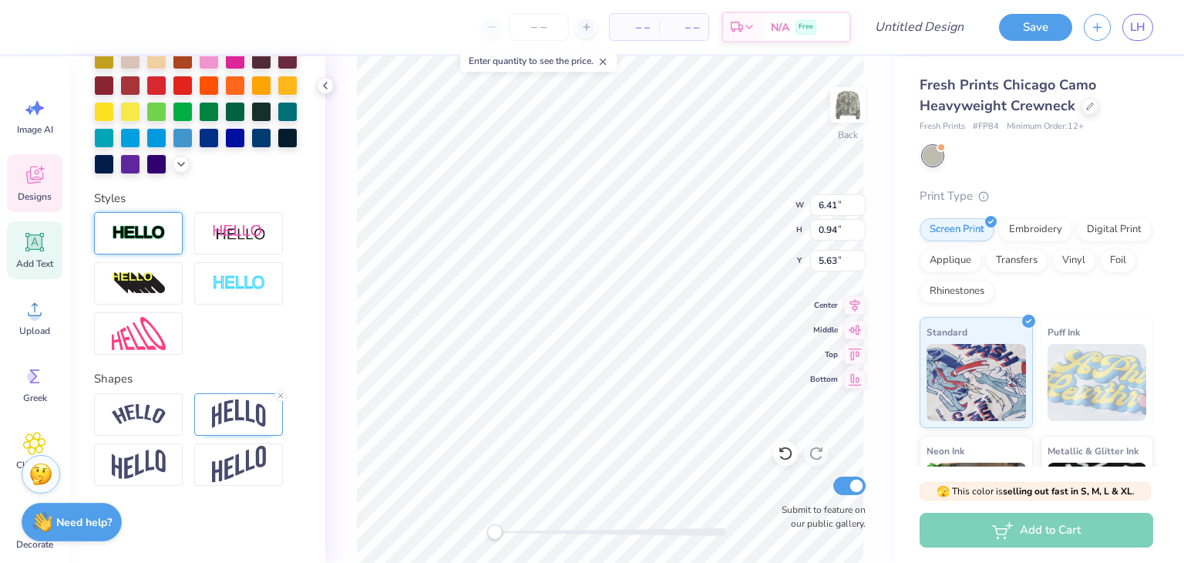
click at [167, 246] on div at bounding box center [138, 233] width 89 height 42
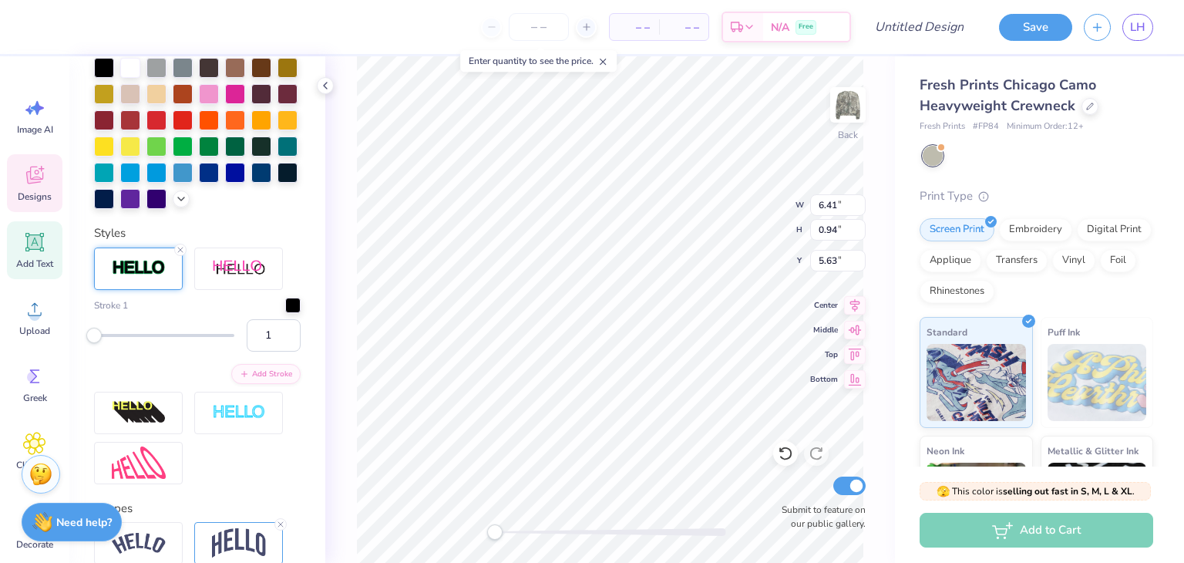
scroll to position [480, 0]
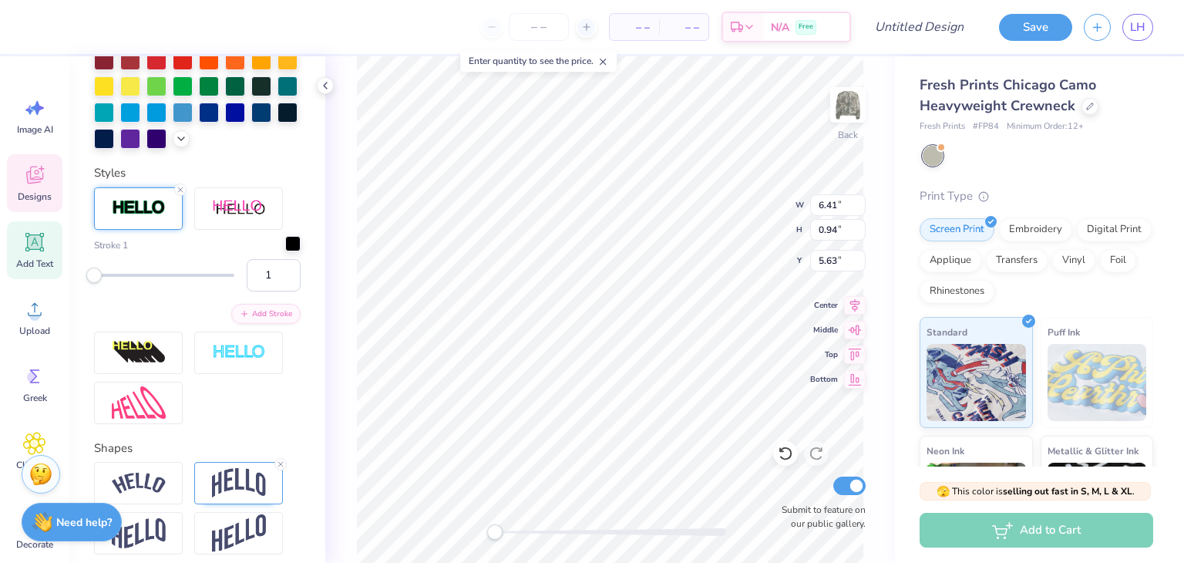
click at [285, 251] on div at bounding box center [292, 243] width 15 height 15
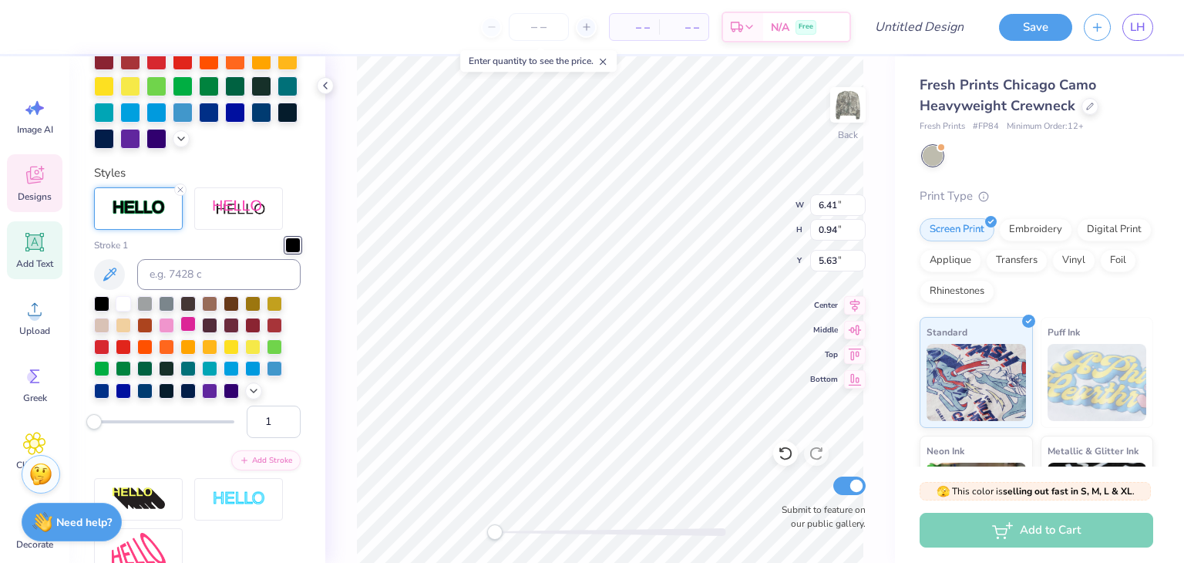
click at [188, 332] on div at bounding box center [187, 323] width 15 height 15
click at [346, 209] on div "Back W 6.41 6.41 " H 0.94 0.94 " Y 5.63 5.63 " Center Middle Top Bottom Submit …" at bounding box center [610, 309] width 570 height 507
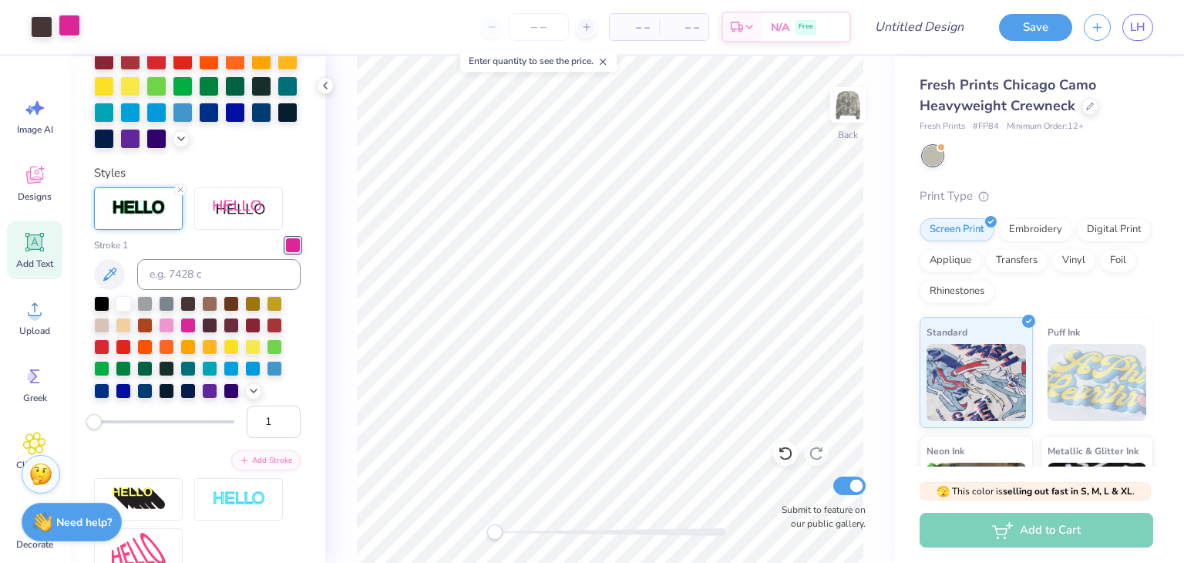
click at [75, 32] on div at bounding box center [70, 26] width 22 height 22
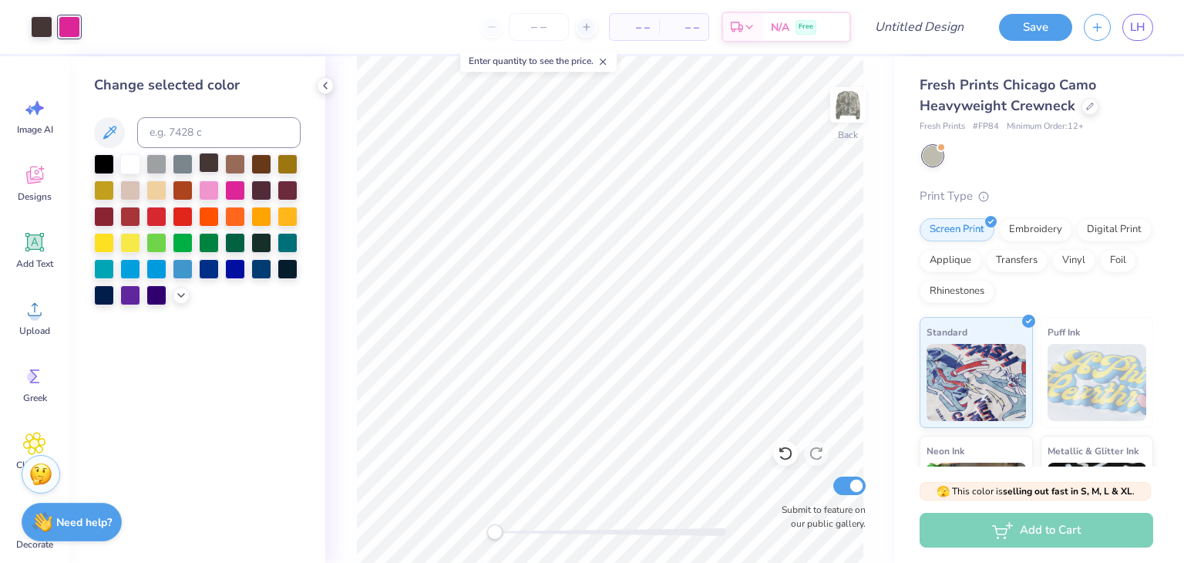
click at [216, 164] on div at bounding box center [209, 163] width 20 height 20
click at [930, 29] on input "Design Title" at bounding box center [939, 27] width 76 height 31
type input "camo crew"
click at [1063, 22] on button "Save" at bounding box center [1035, 25] width 73 height 27
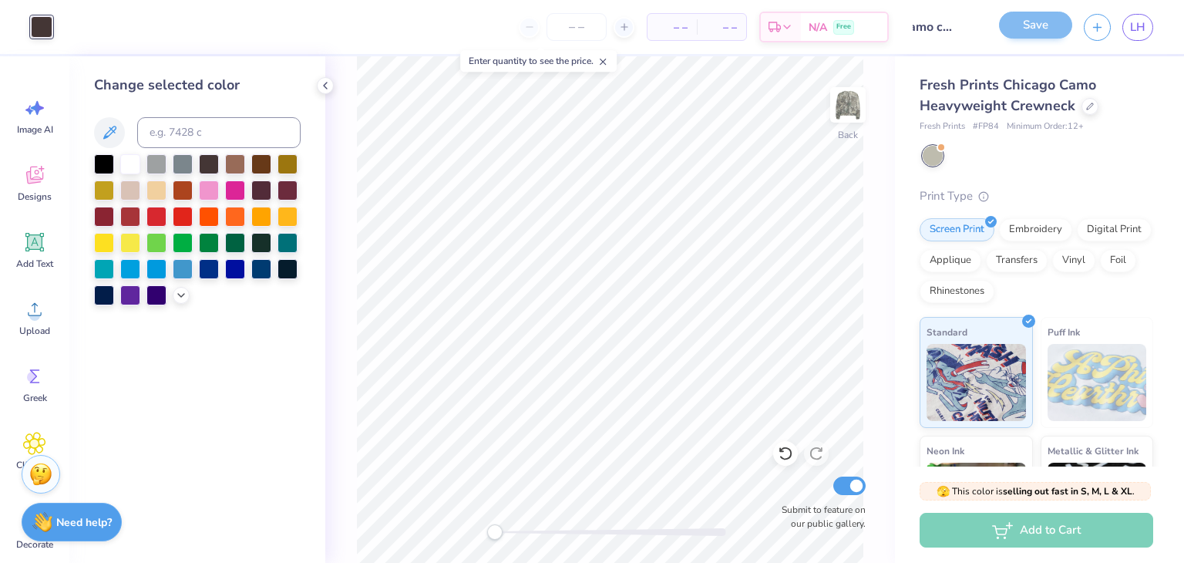
scroll to position [0, 0]
